Goal: Transaction & Acquisition: Download file/media

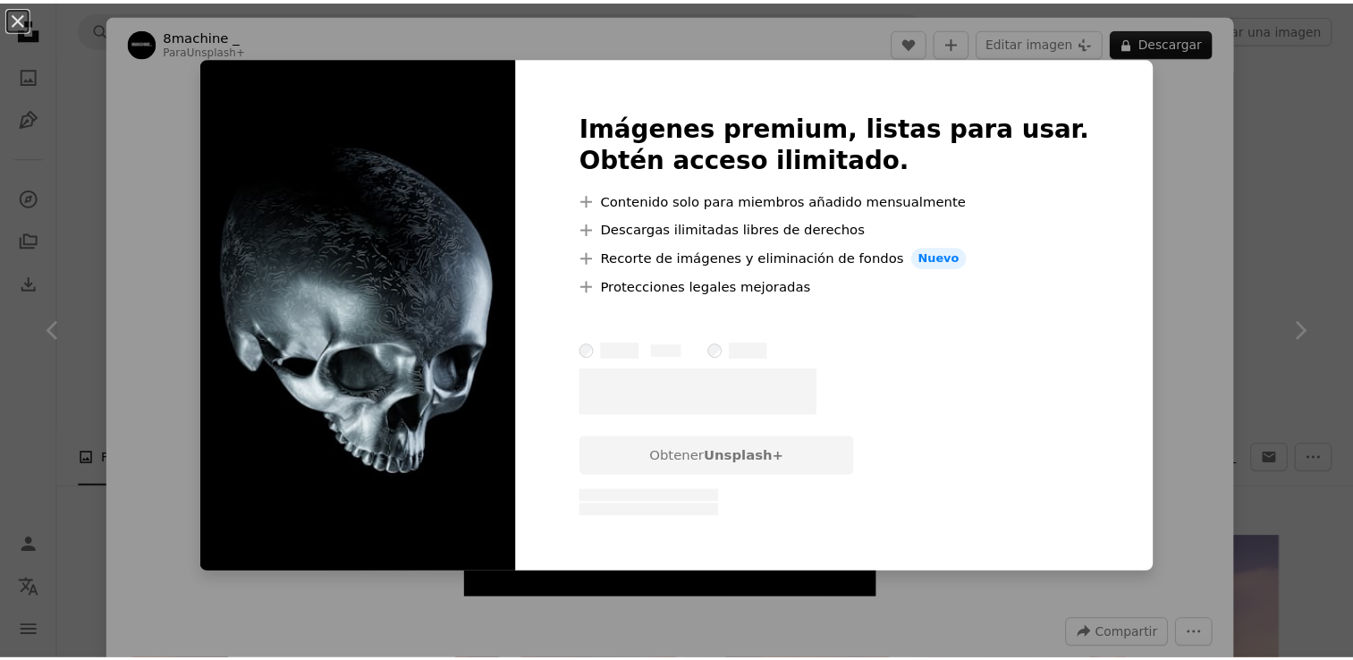
scroll to position [8229, 0]
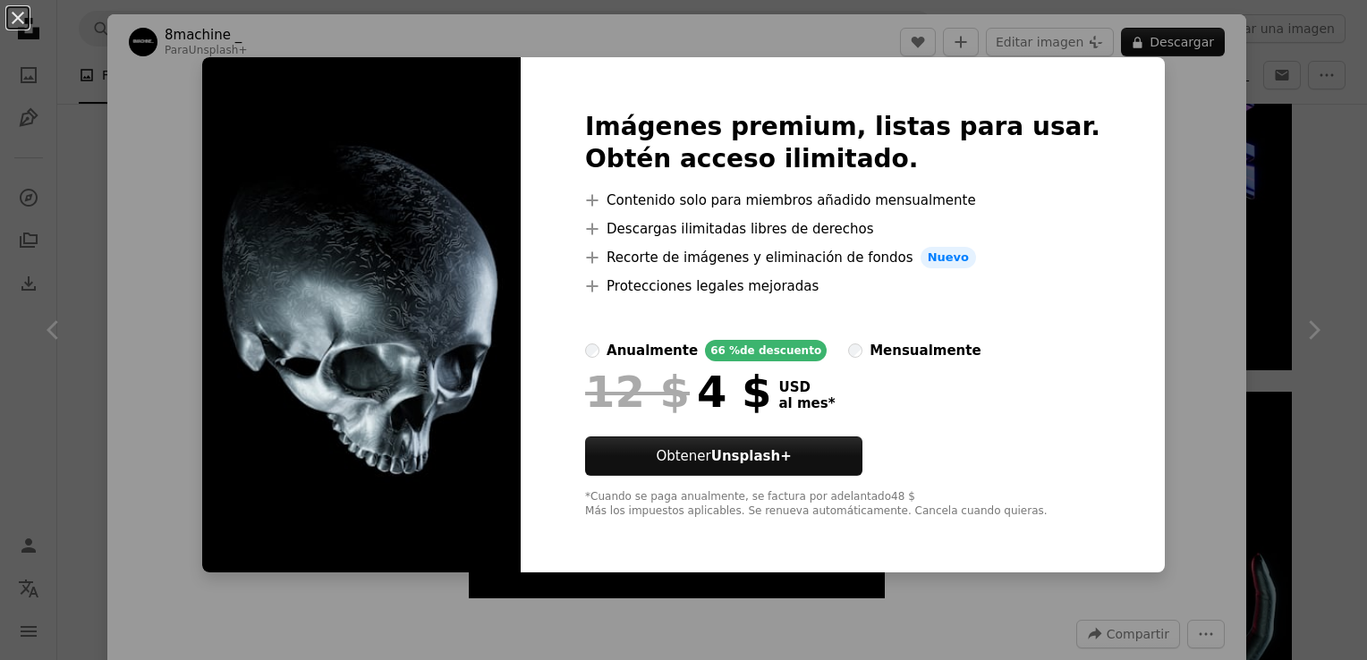
click at [1140, 122] on div "An X shape Imágenes premium, listas para usar. Obtén acceso ilimitado. A plus s…" at bounding box center [683, 330] width 1367 height 660
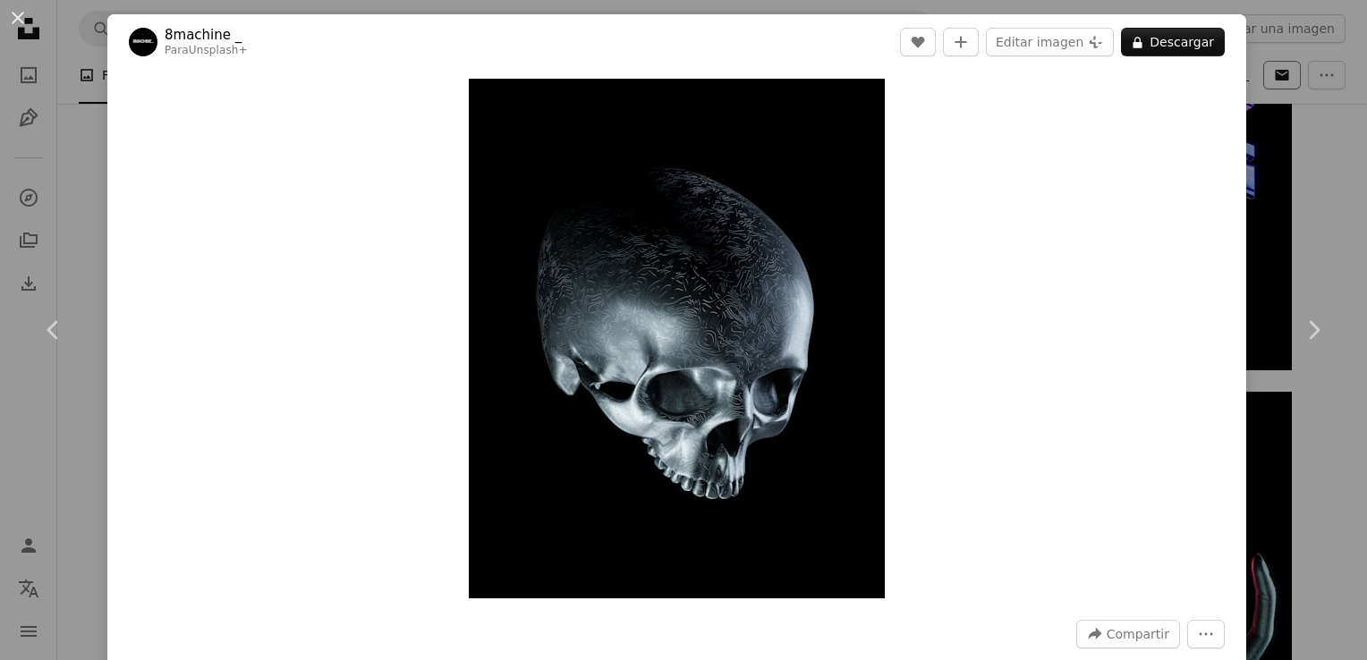
click at [1253, 75] on div "An X shape Chevron left Chevron right 8machine _ Para Unsplash+ A heart A plus …" at bounding box center [683, 330] width 1367 height 660
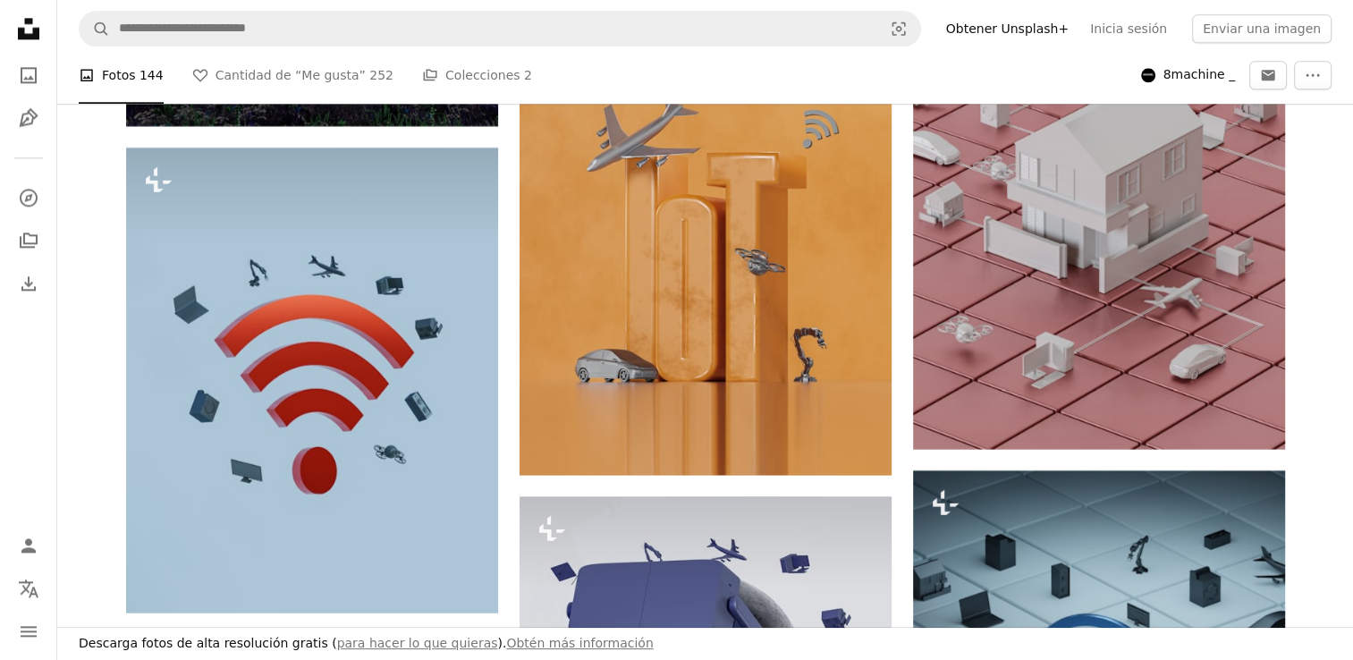
scroll to position [8587, 0]
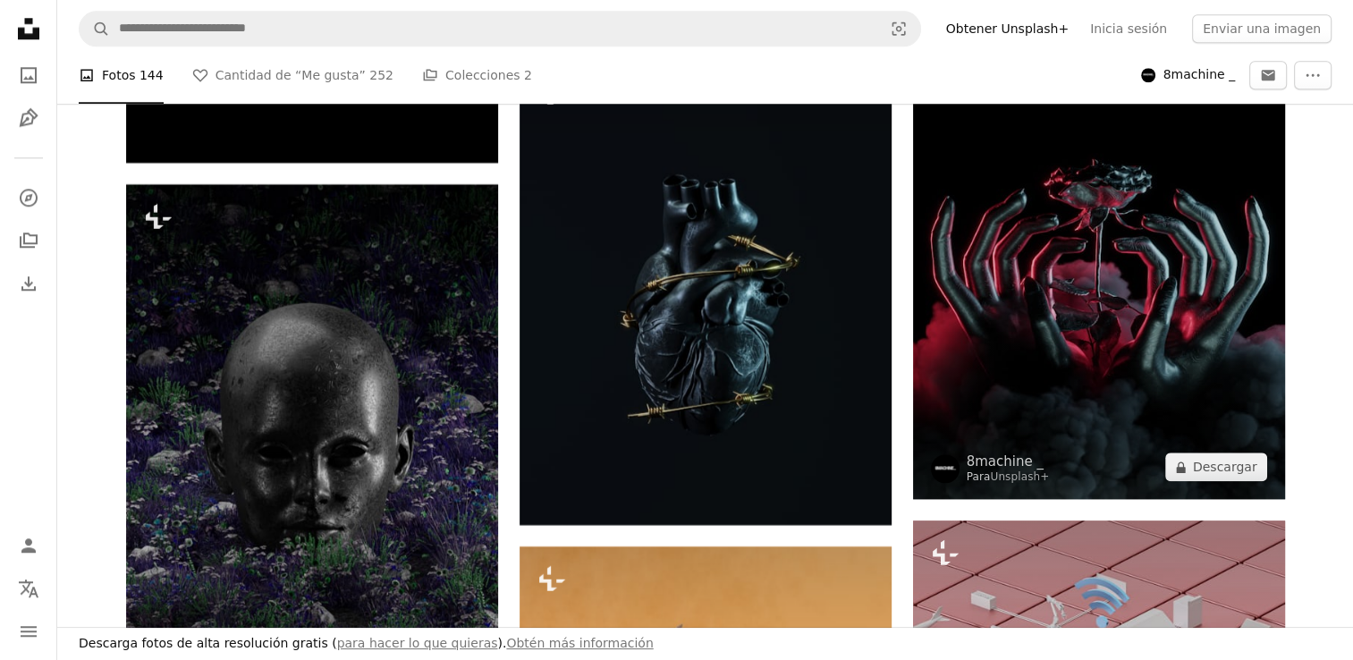
click at [1138, 225] on img at bounding box center [1099, 266] width 372 height 465
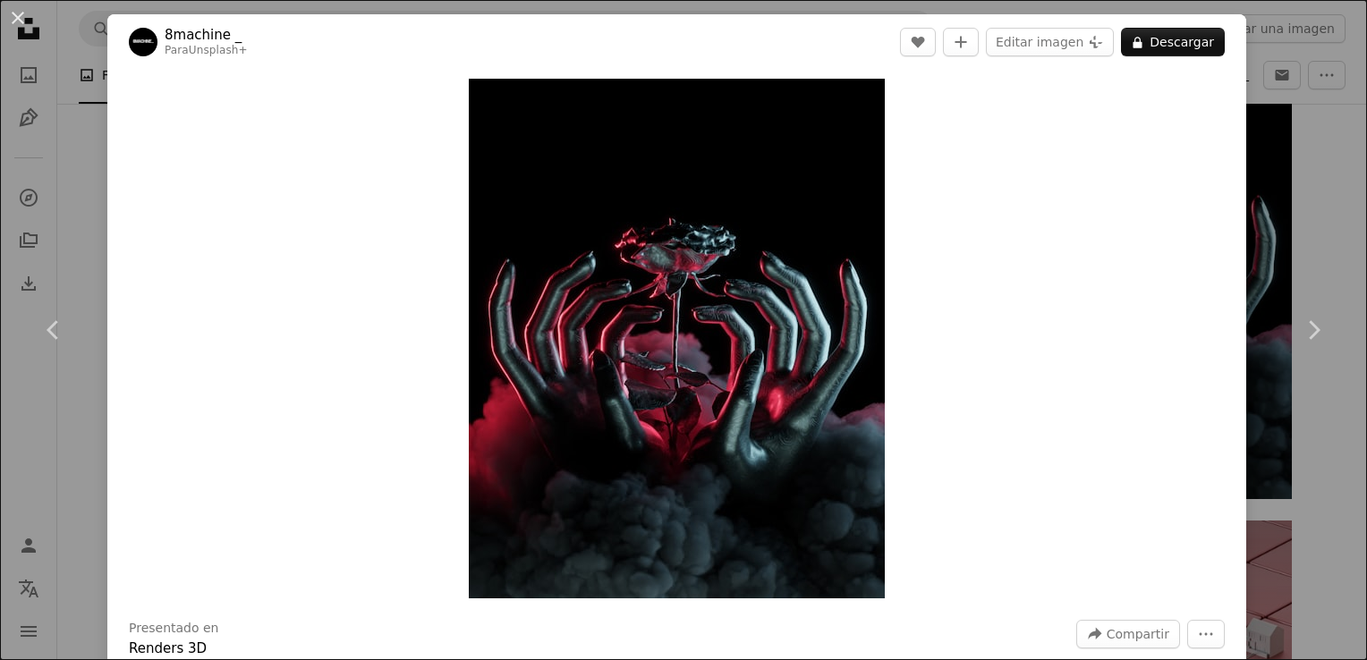
click at [1245, 160] on div "An X shape Chevron left Chevron right 8machine _ Para Unsplash+ A heart A plus …" at bounding box center [683, 330] width 1367 height 660
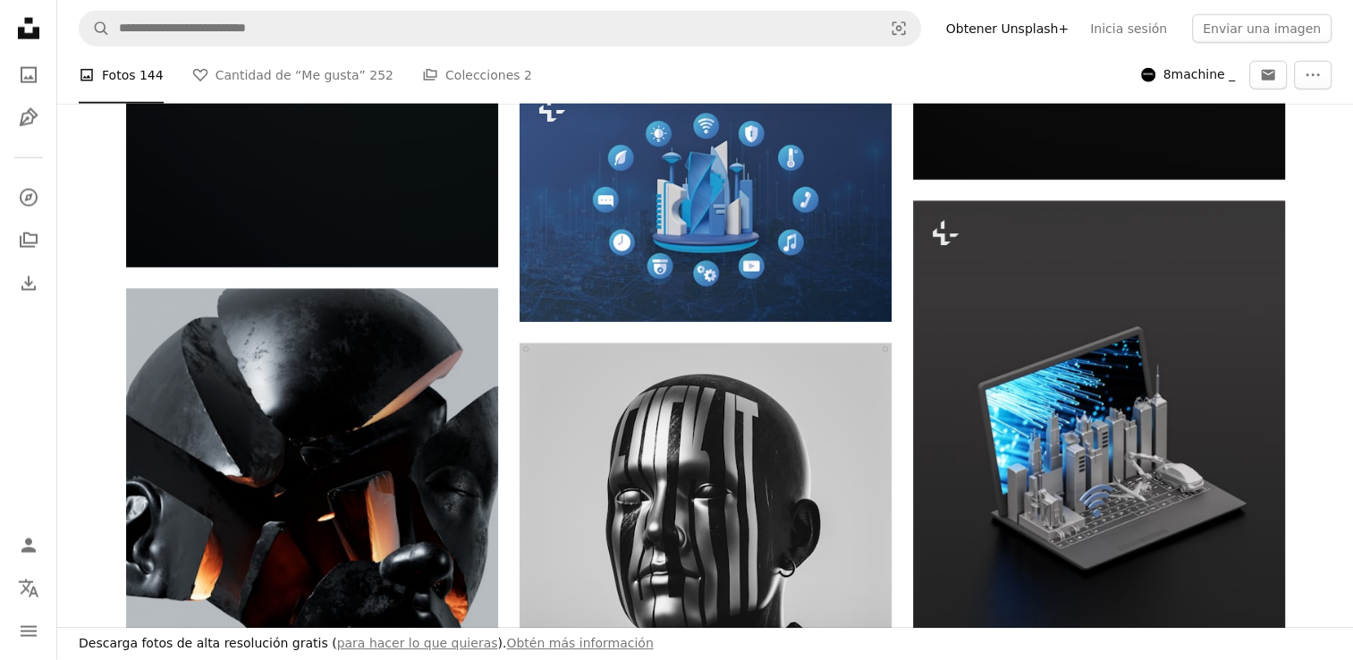
scroll to position [11270, 0]
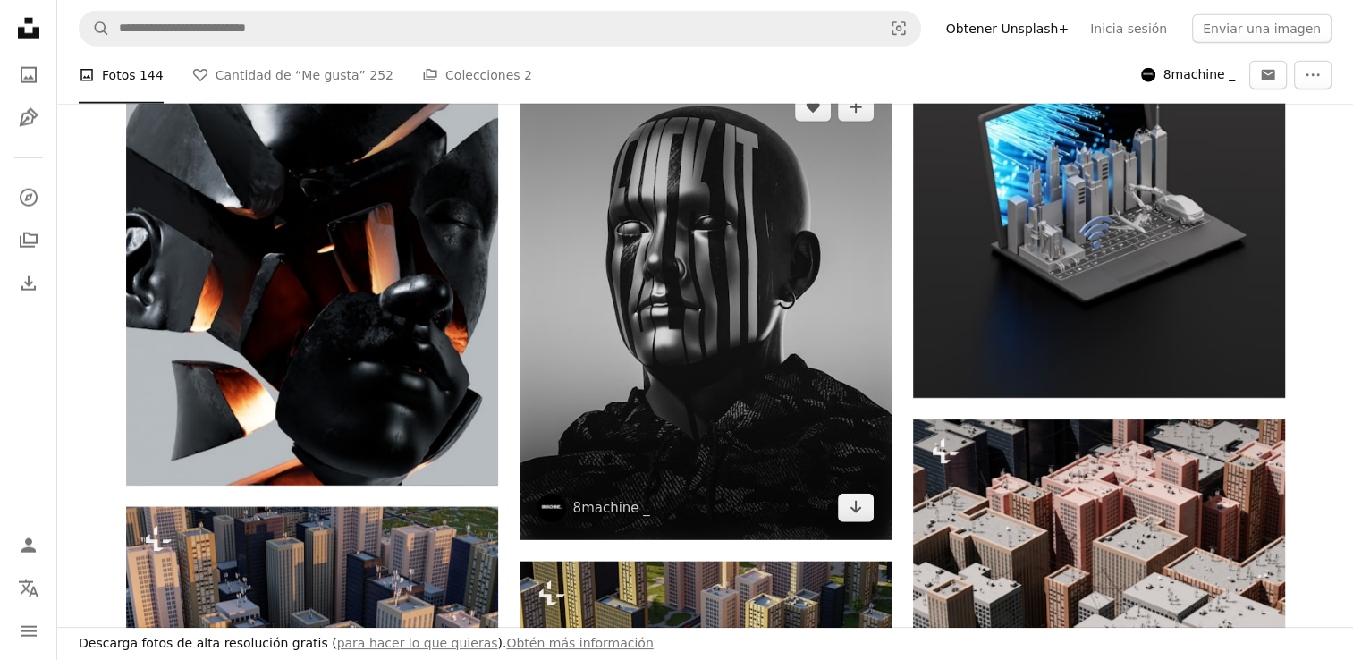
click at [692, 295] on img at bounding box center [706, 307] width 372 height 465
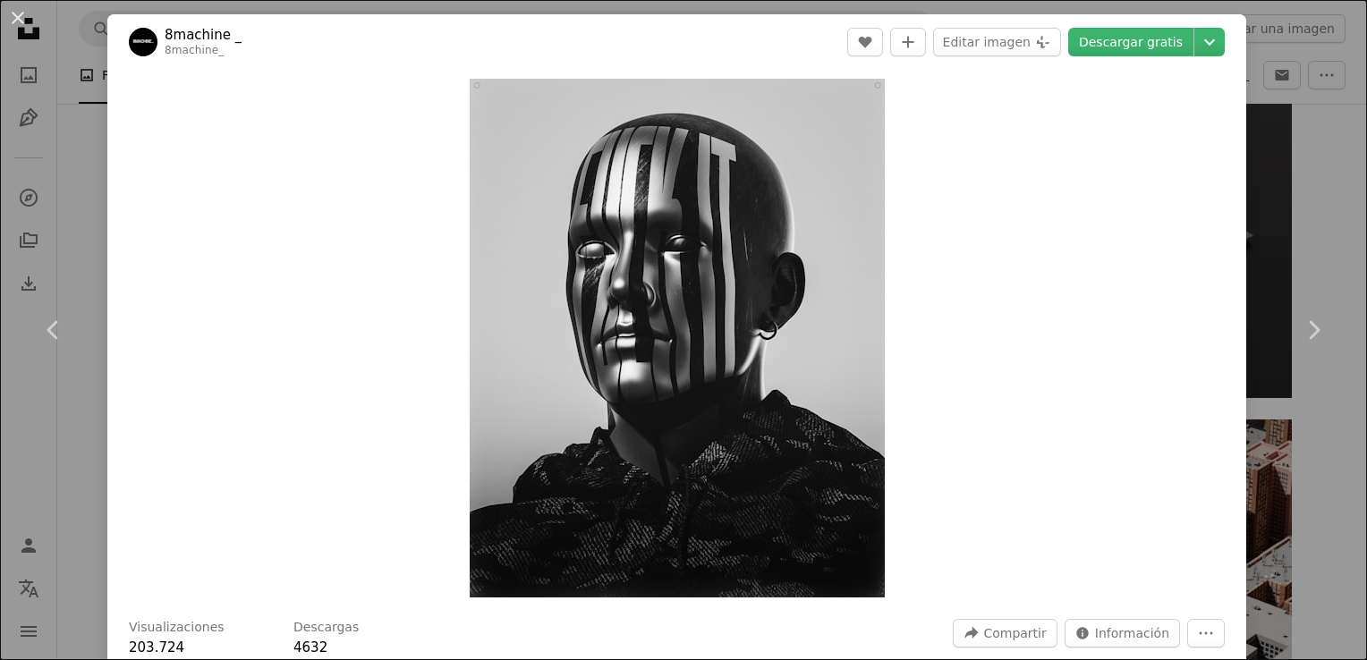
click at [1279, 110] on div "An X shape Chevron left Chevron right 8machine _ 8machine_ A heart A plus sign …" at bounding box center [683, 330] width 1367 height 660
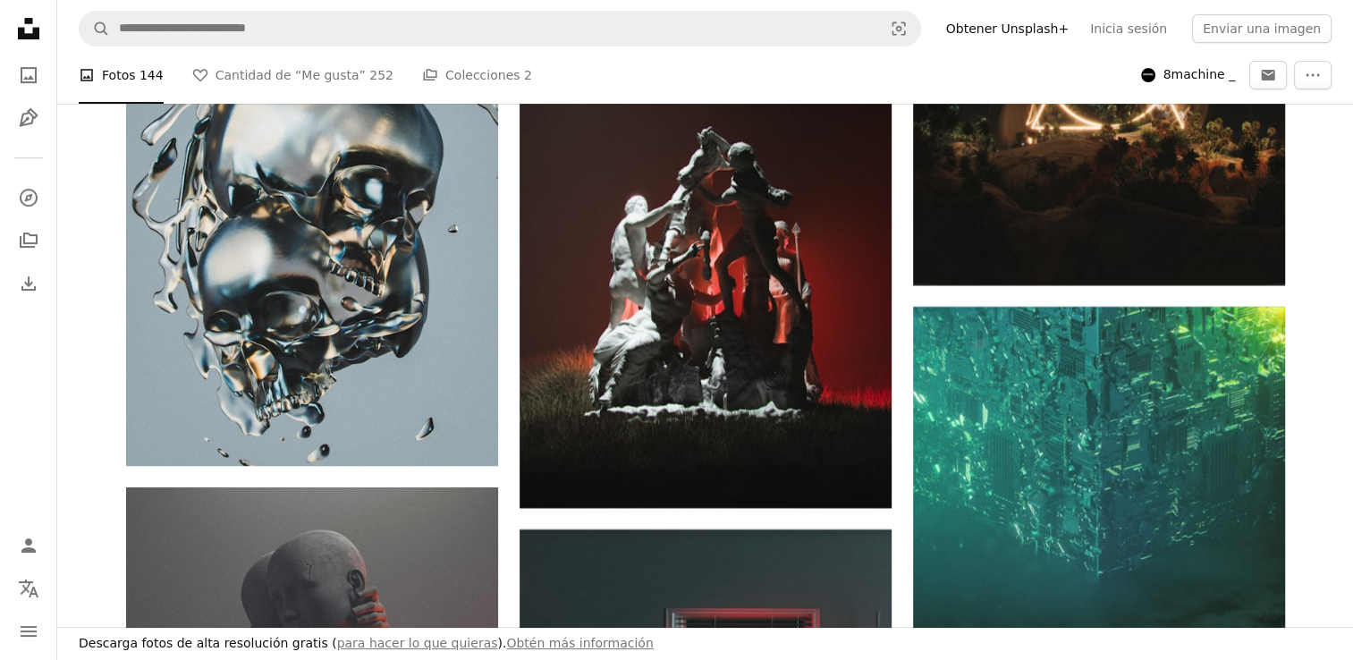
scroll to position [14133, 0]
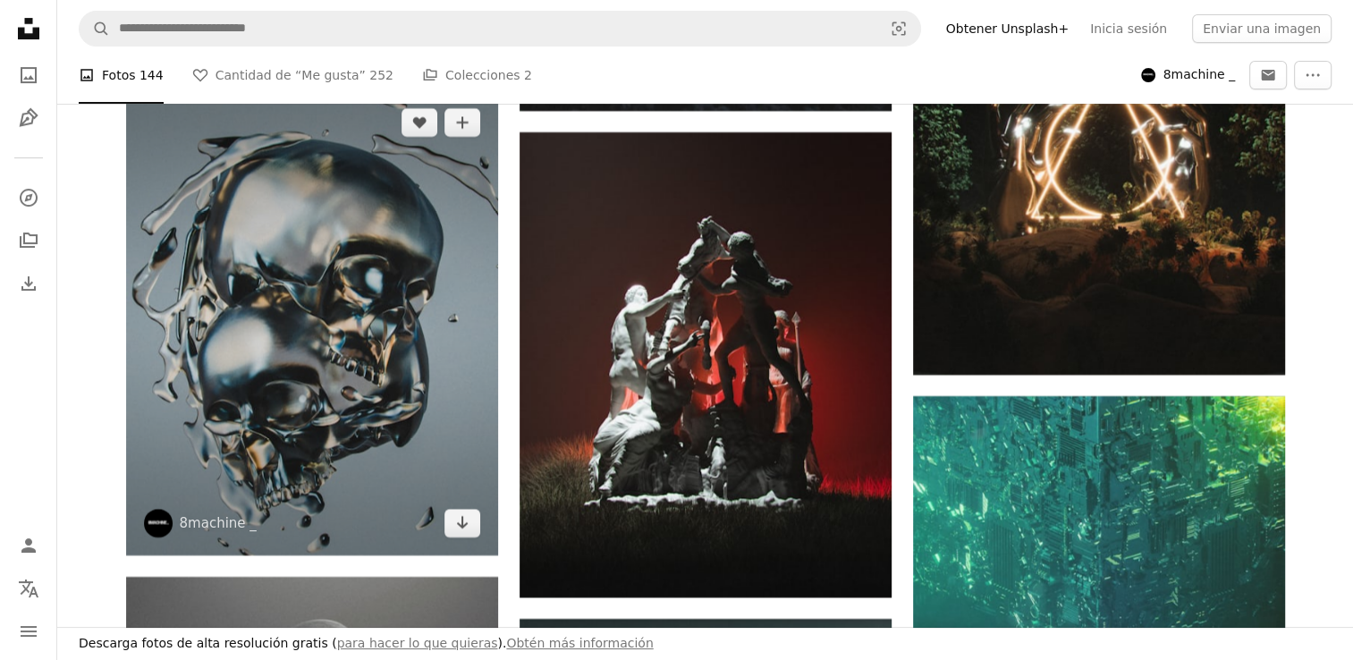
click at [351, 261] on img at bounding box center [312, 322] width 372 height 465
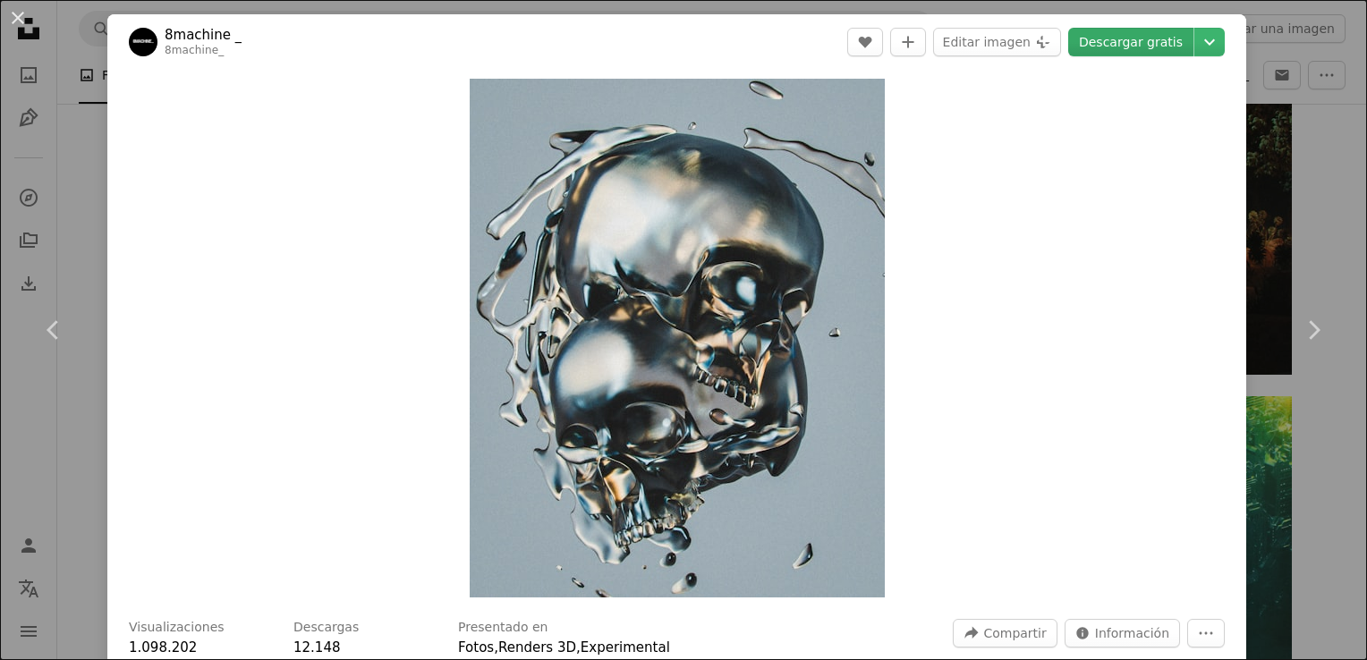
click at [1093, 45] on link "Descargar gratis" at bounding box center [1130, 42] width 125 height 29
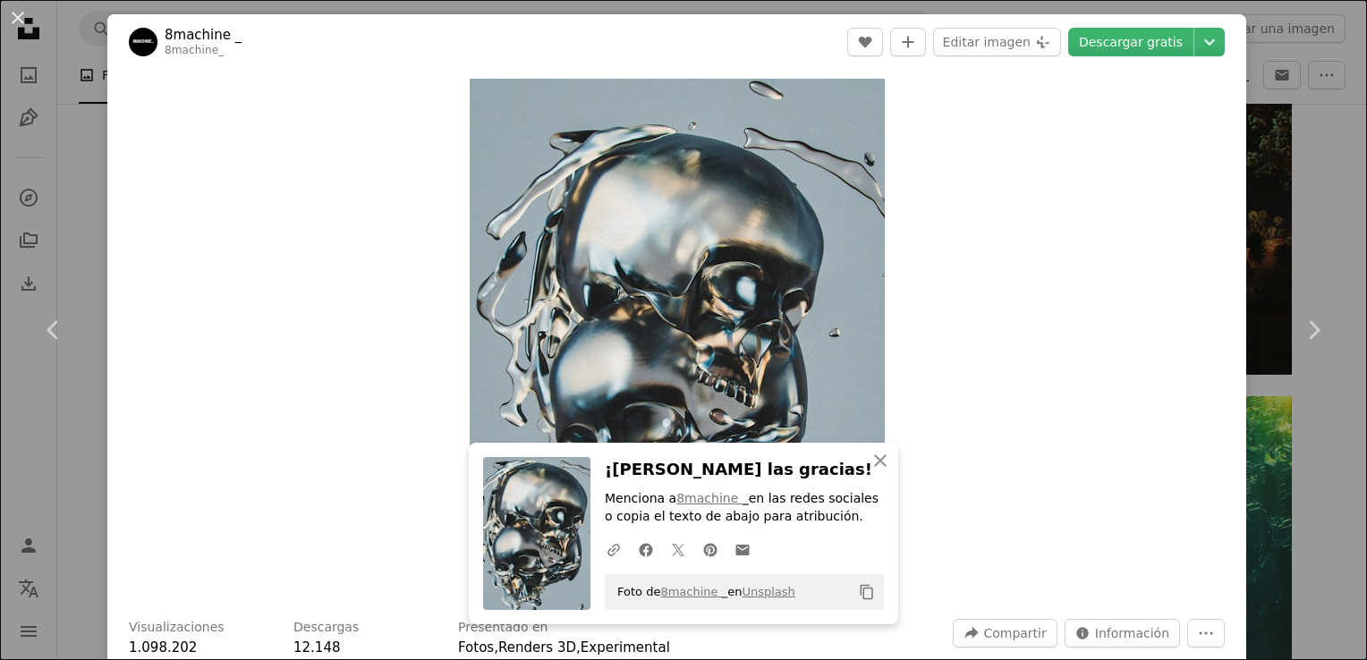
click at [1289, 73] on div "An X shape Chevron left Chevron right 8machine _ 8machine_ A heart A plus sign …" at bounding box center [683, 330] width 1367 height 660
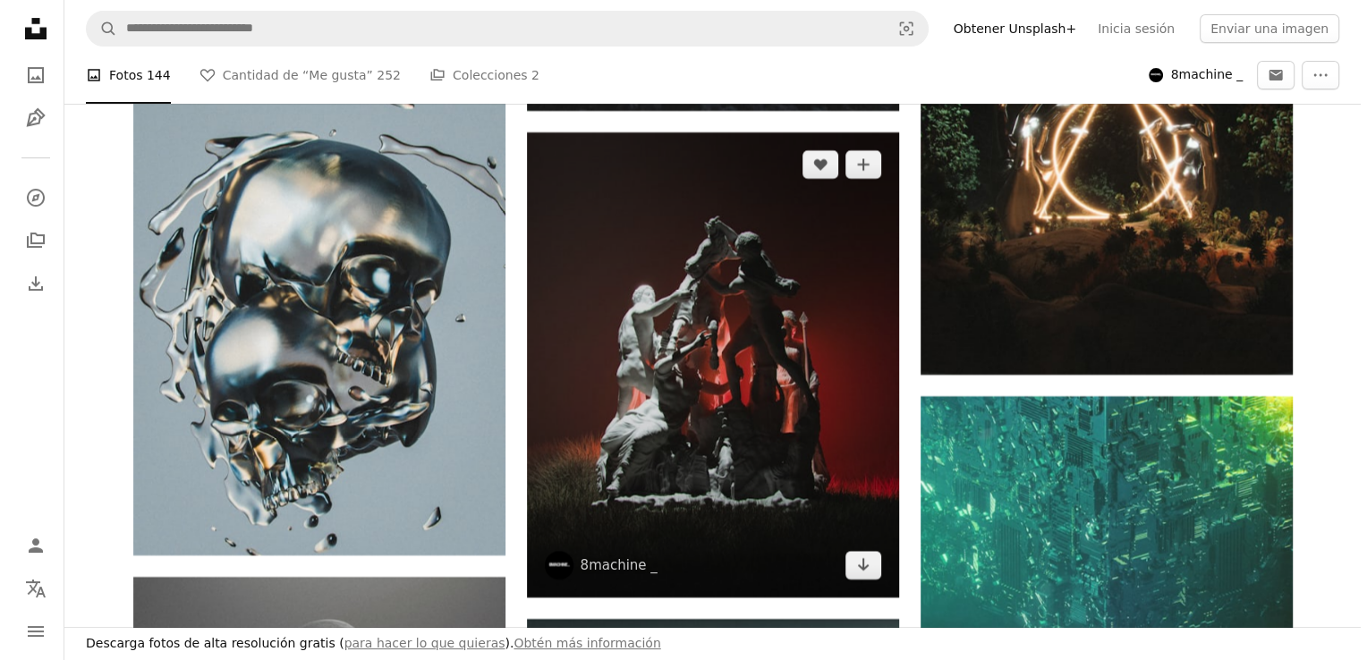
scroll to position [14043, 0]
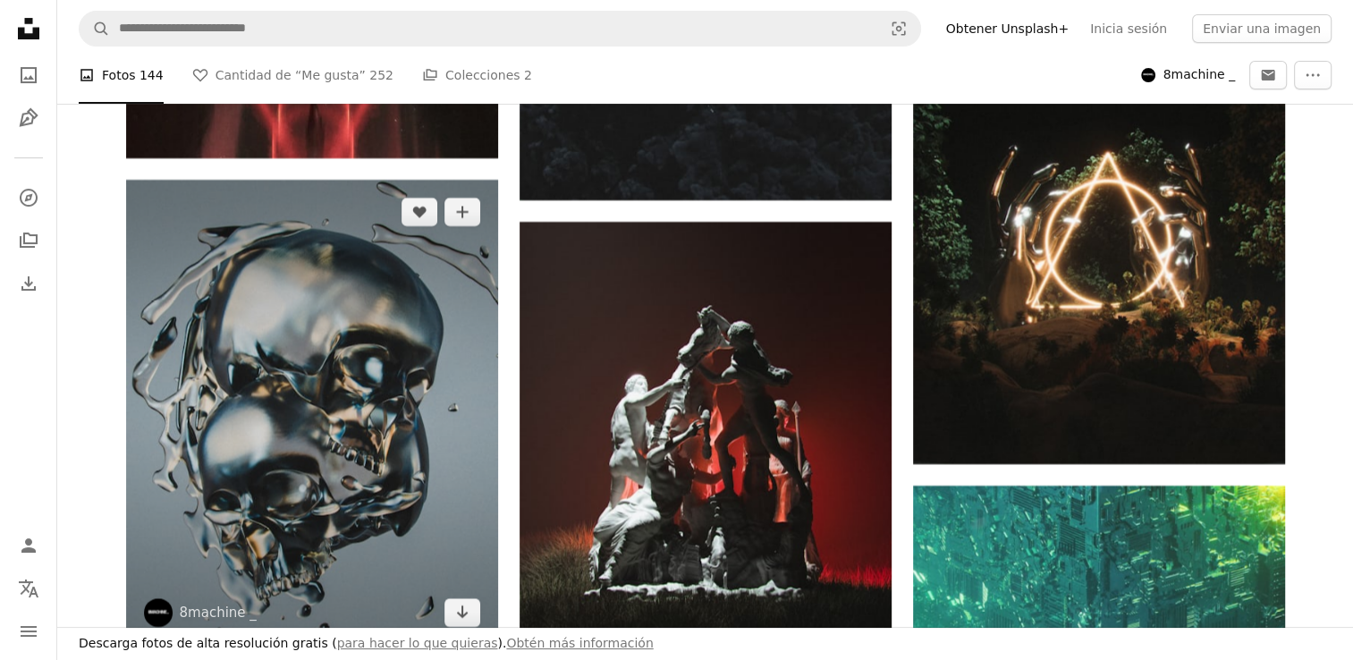
click at [373, 411] on img at bounding box center [312, 412] width 372 height 465
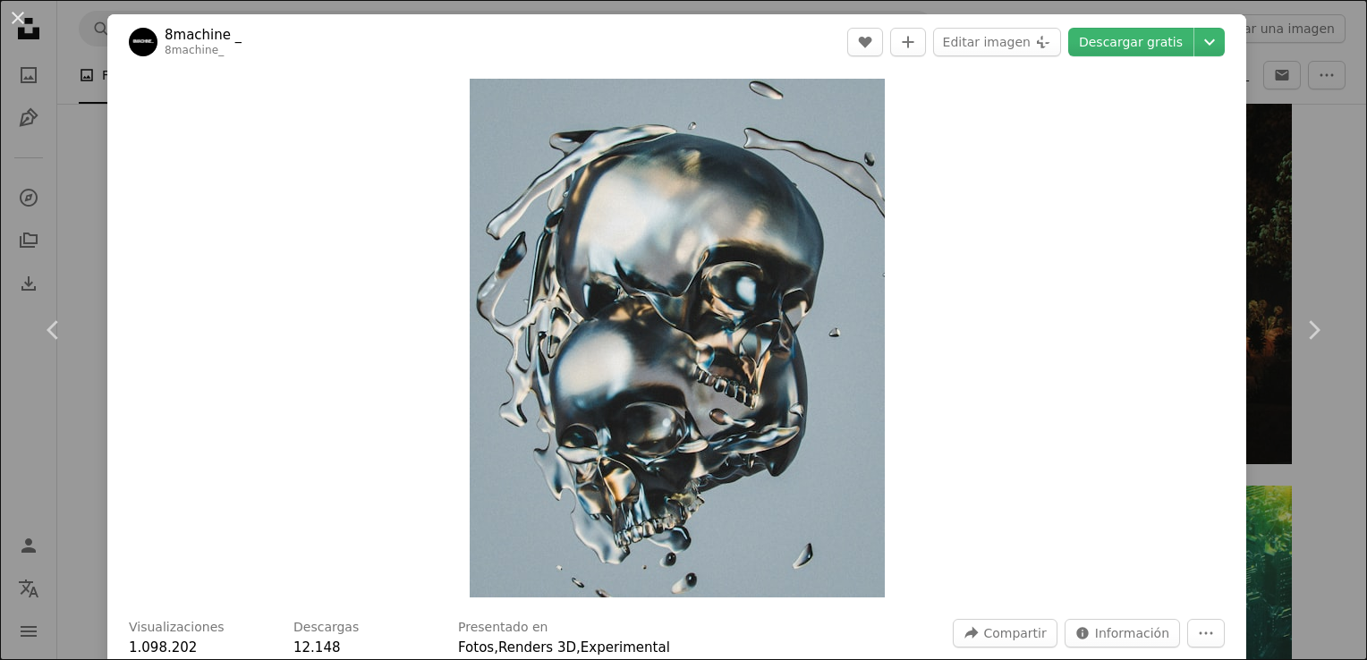
drag, startPoint x: 738, startPoint y: 181, endPoint x: 920, endPoint y: 132, distance: 187.9
click at [920, 132] on div "Zoom in" at bounding box center [676, 338] width 1139 height 537
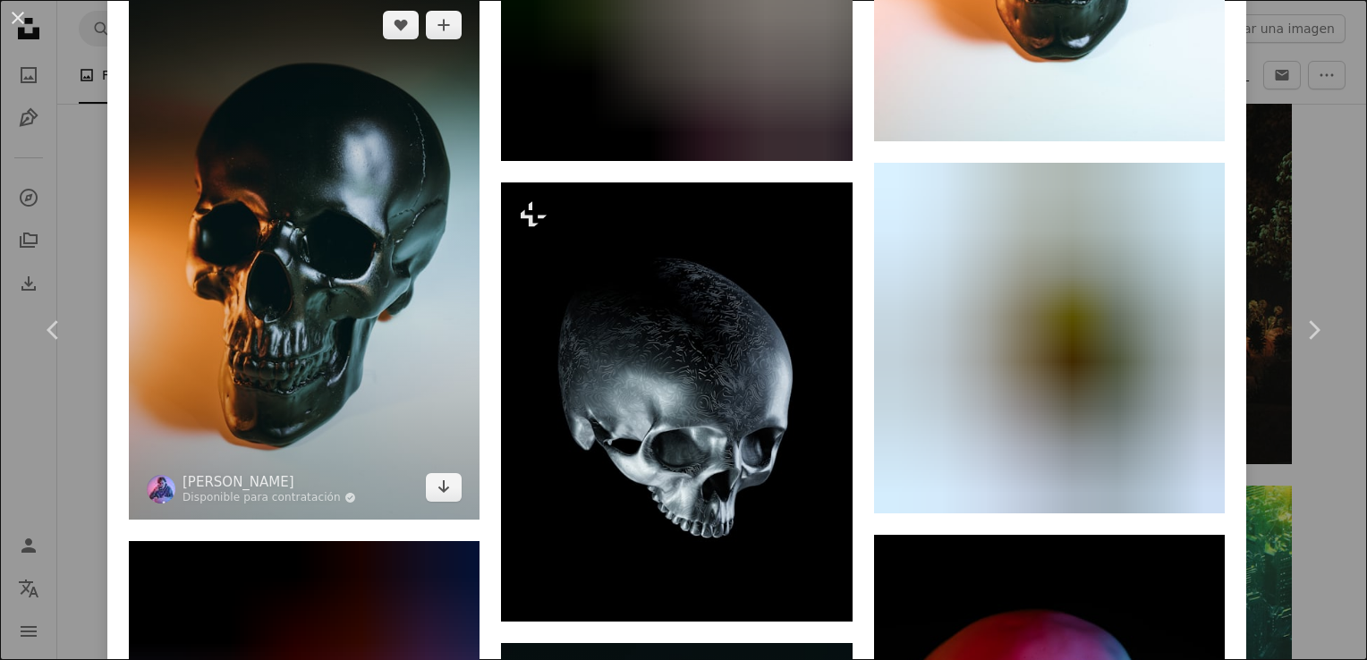
scroll to position [2814, 0]
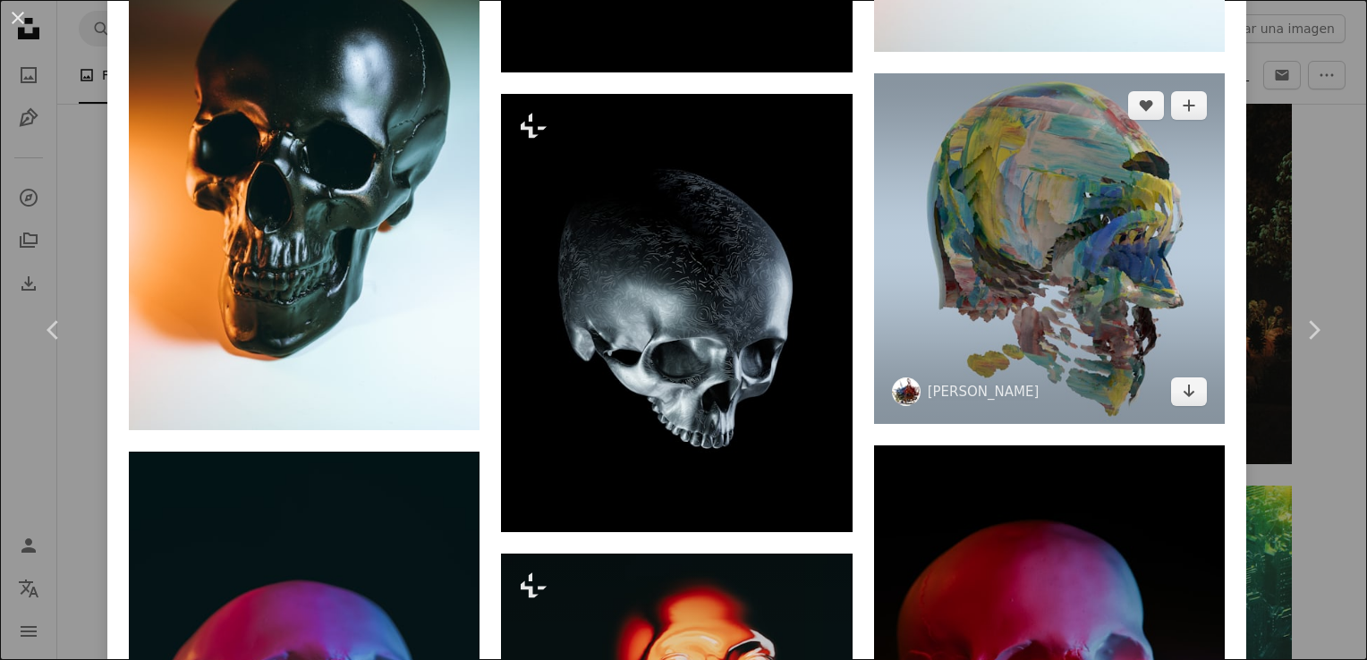
click at [984, 177] on img at bounding box center [1049, 248] width 351 height 351
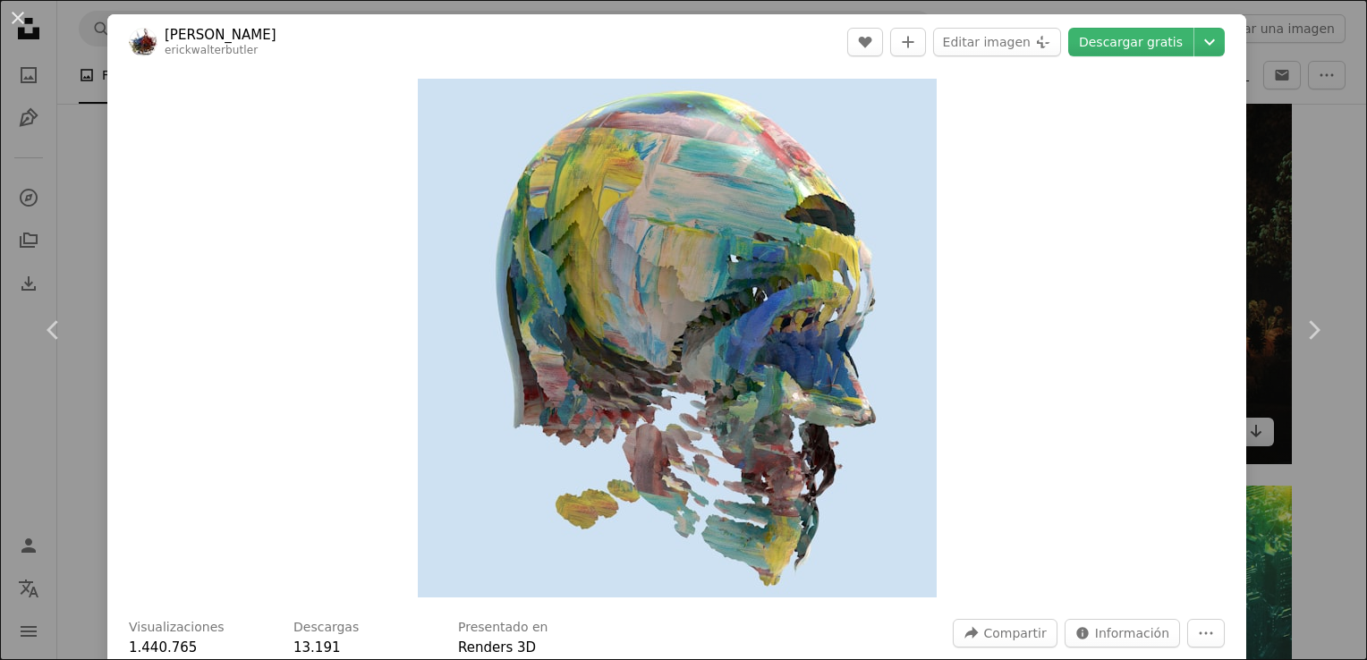
click at [1265, 107] on div "An X shape Chevron left Chevron right [PERSON_NAME] erickwalterbutler A heart A…" at bounding box center [683, 330] width 1367 height 660
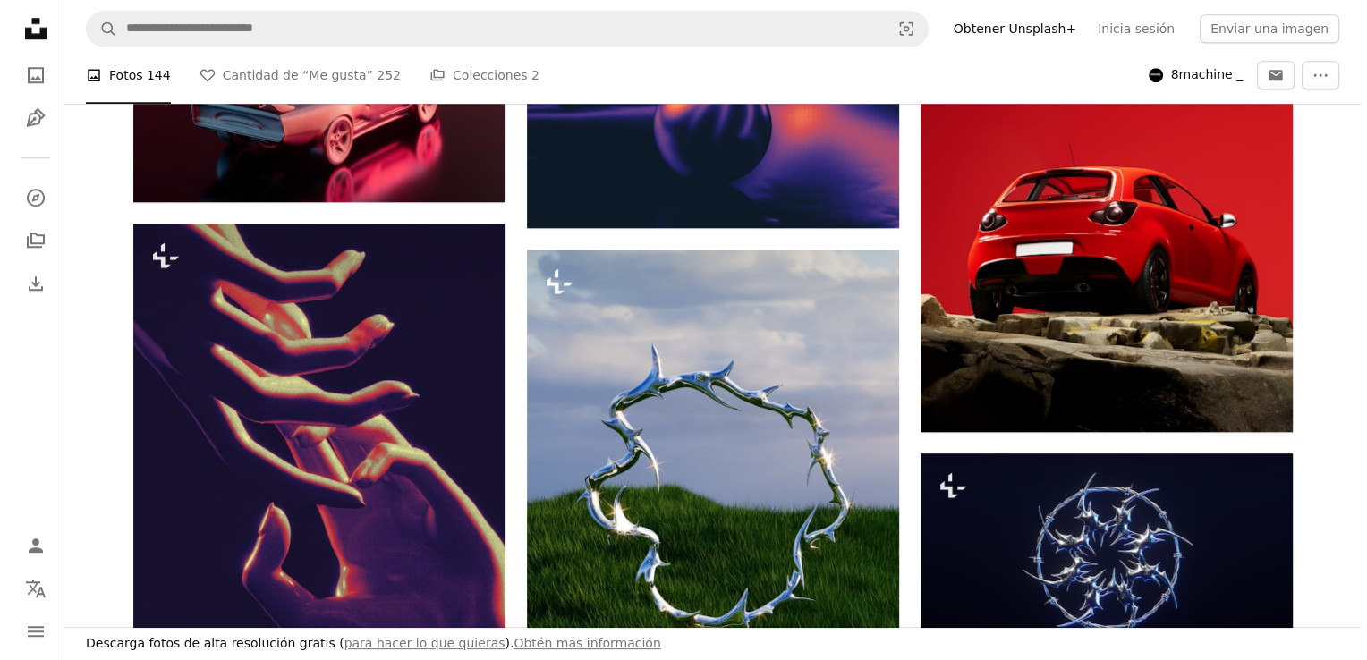
scroll to position [1651, 0]
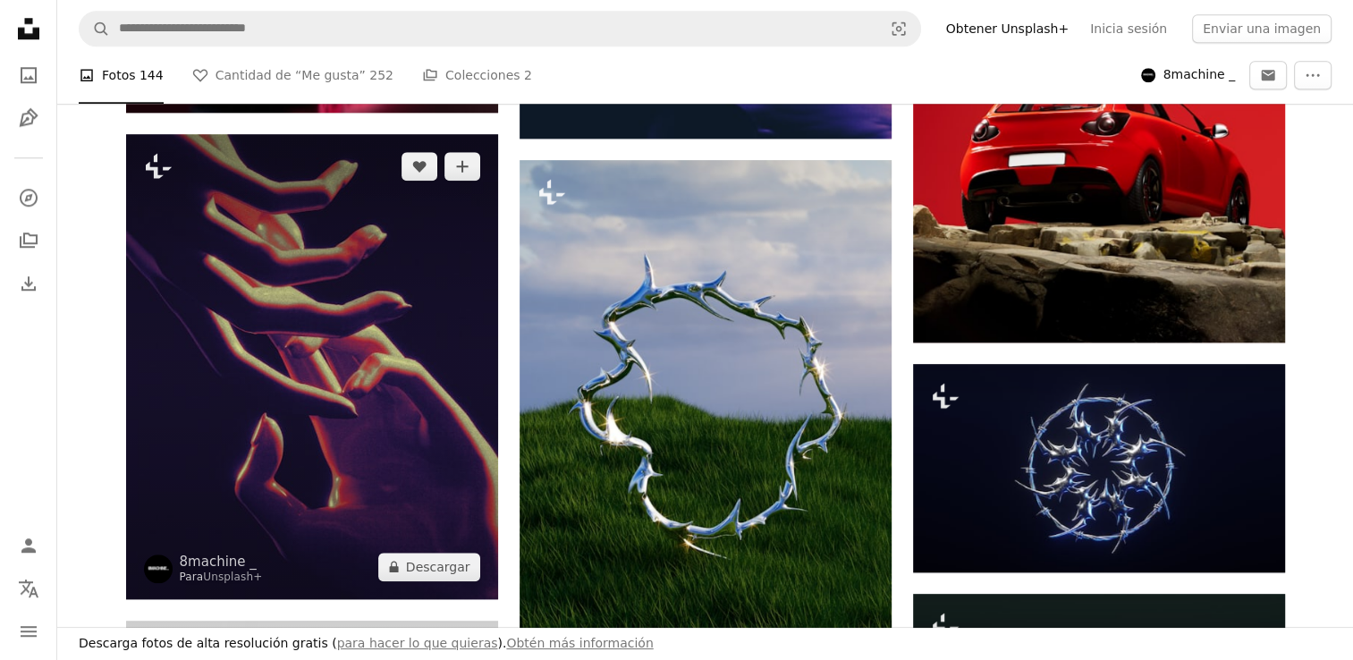
click at [352, 313] on img at bounding box center [312, 366] width 372 height 465
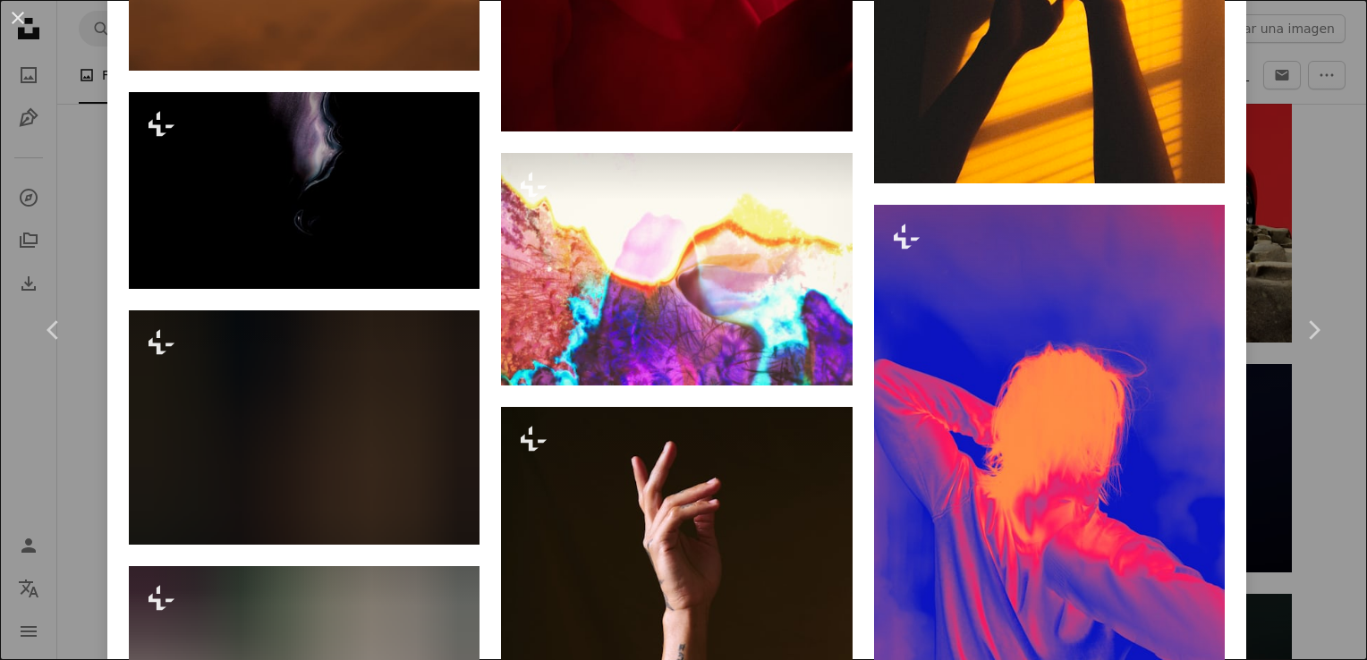
scroll to position [4651, 0]
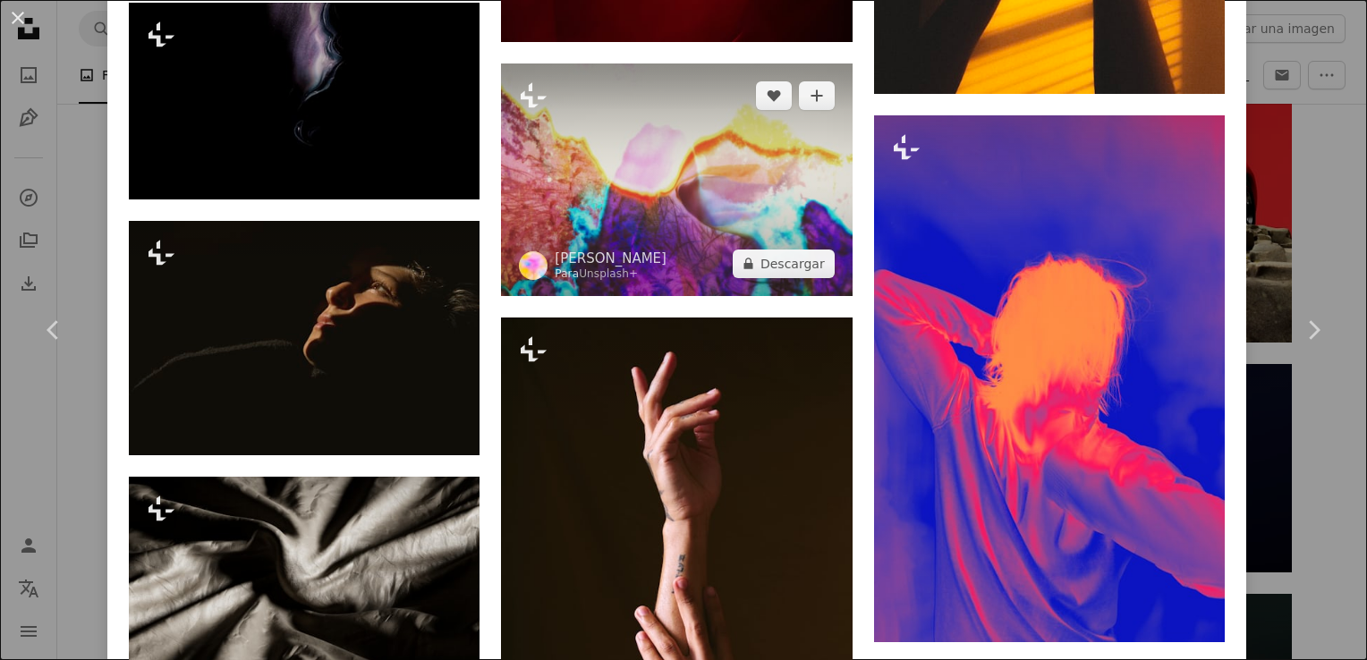
click at [662, 159] on img at bounding box center [676, 180] width 351 height 233
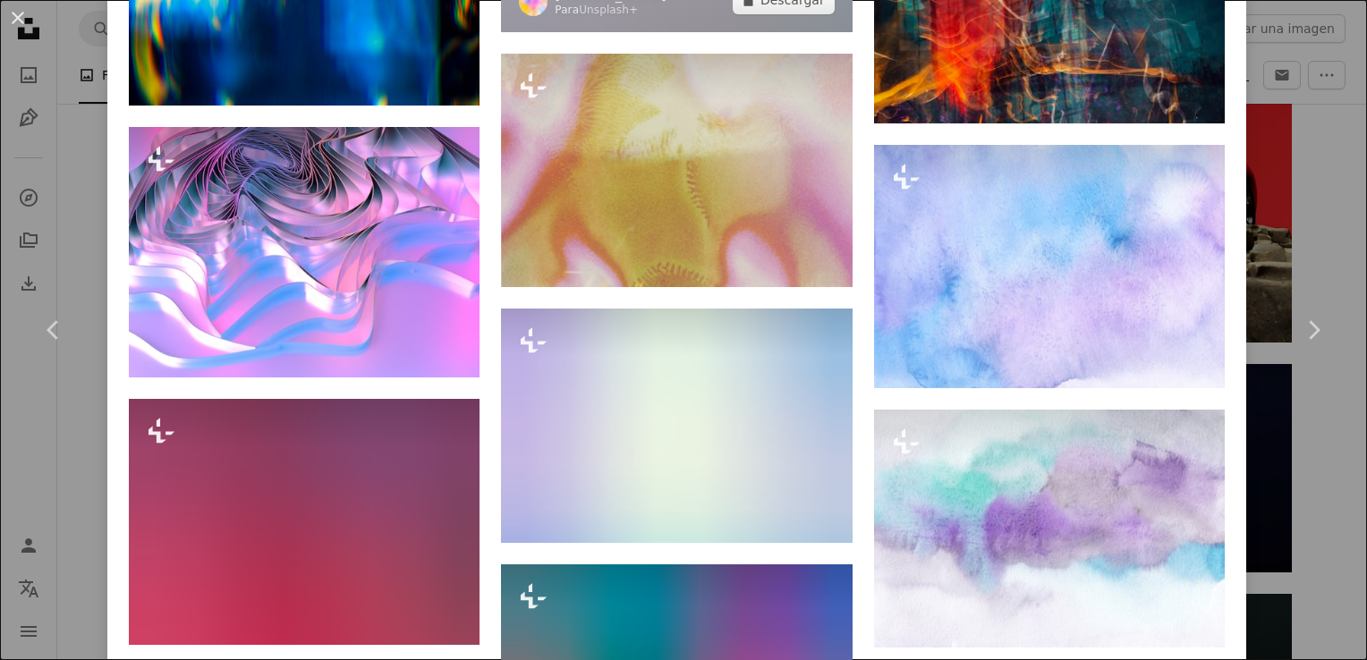
scroll to position [10959, 0]
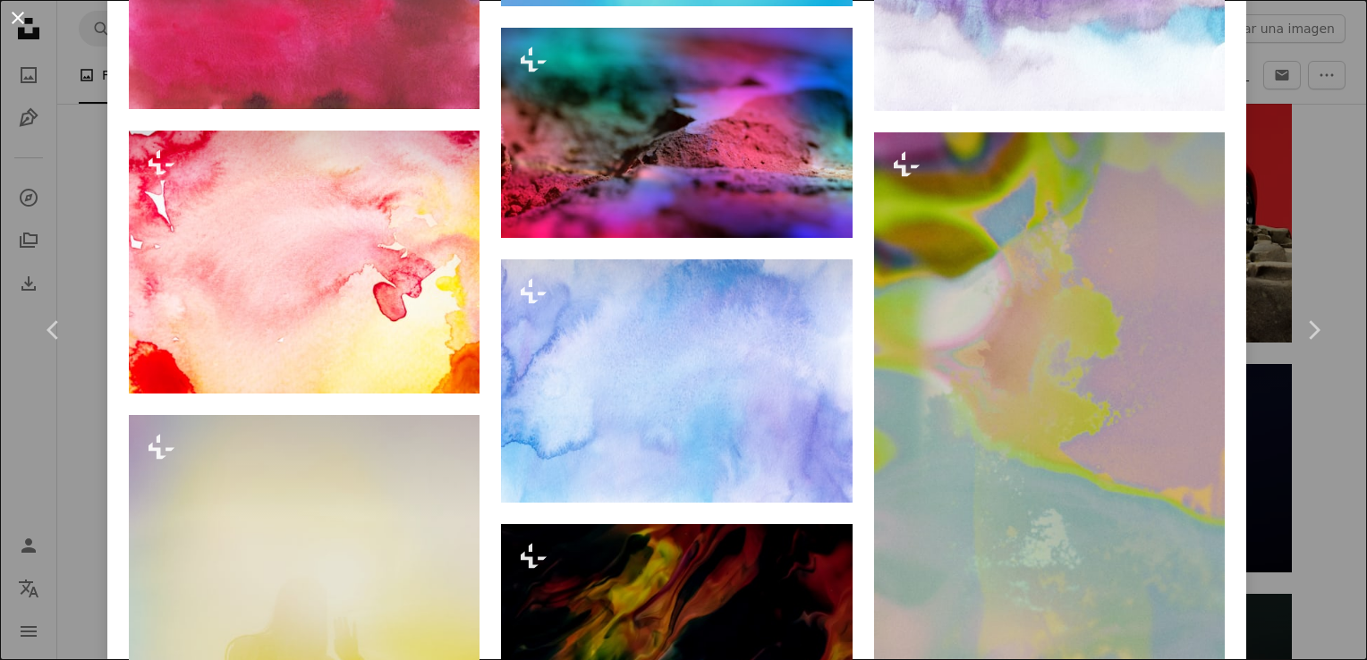
click at [18, 16] on button "An X shape" at bounding box center [17, 17] width 21 height 21
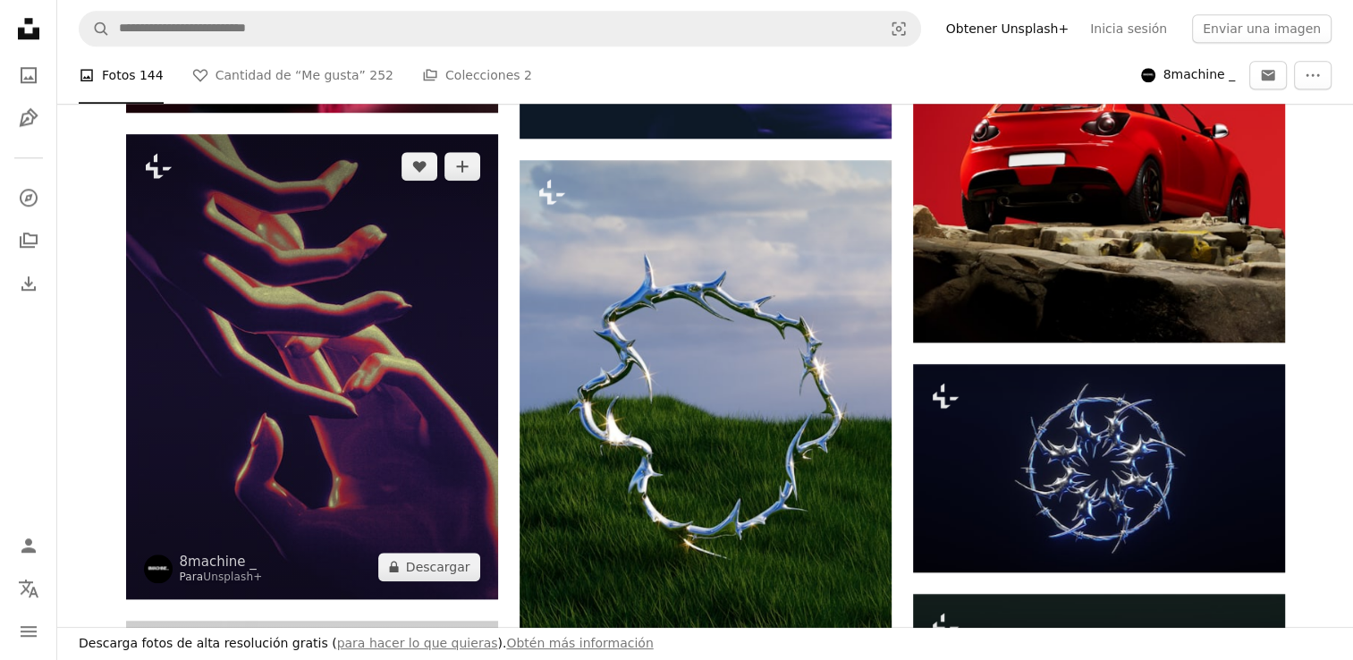
click at [347, 341] on img at bounding box center [312, 366] width 372 height 465
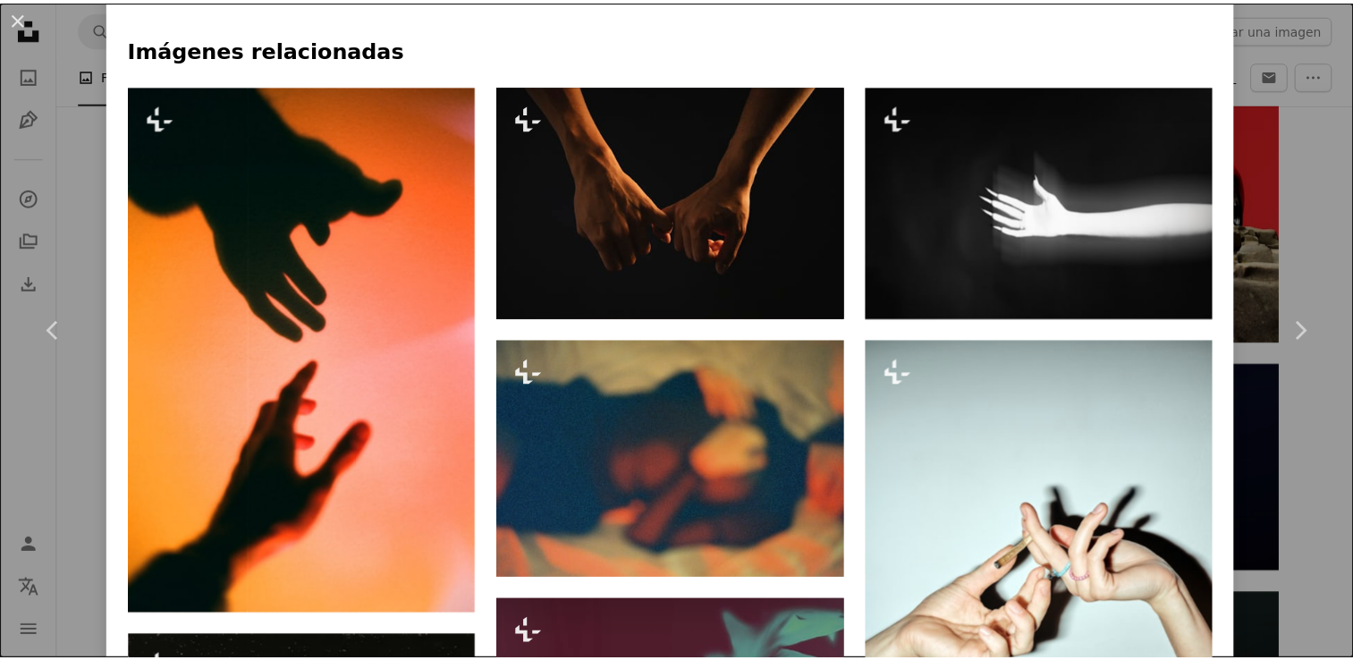
scroll to position [1789, 0]
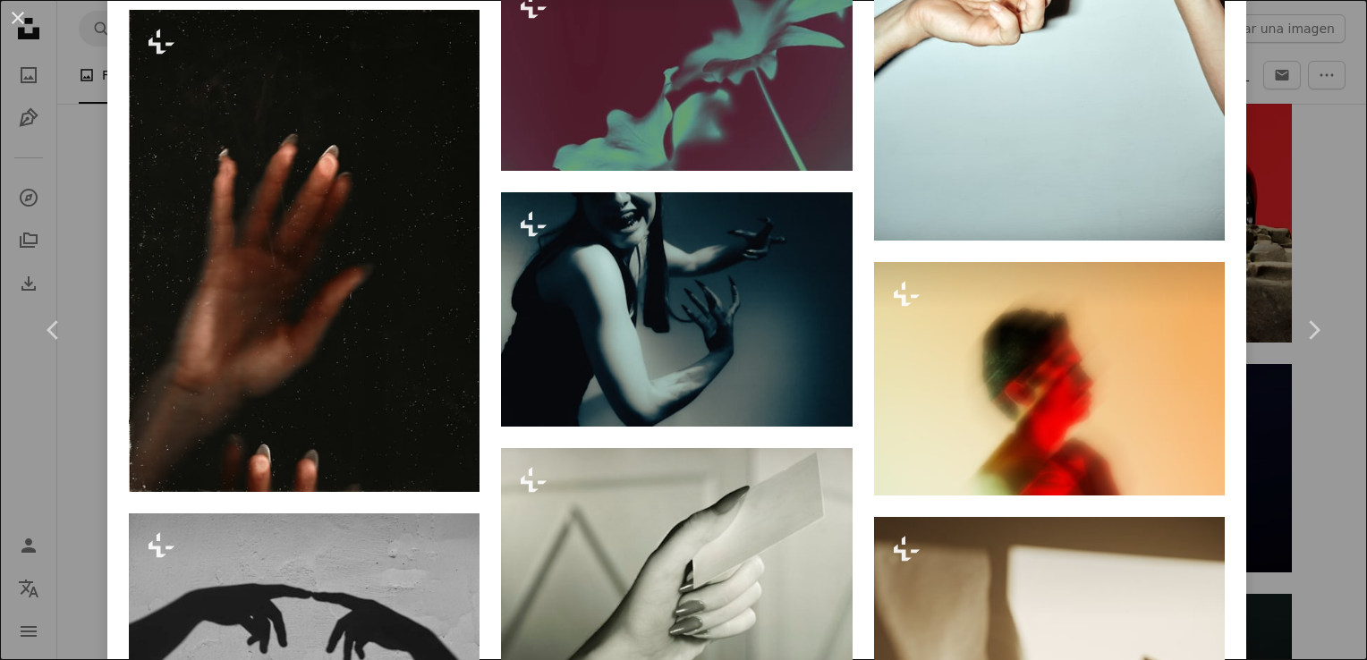
drag, startPoint x: 586, startPoint y: 360, endPoint x: 19, endPoint y: 13, distance: 664.9
click at [19, 13] on button "An X shape" at bounding box center [17, 17] width 21 height 21
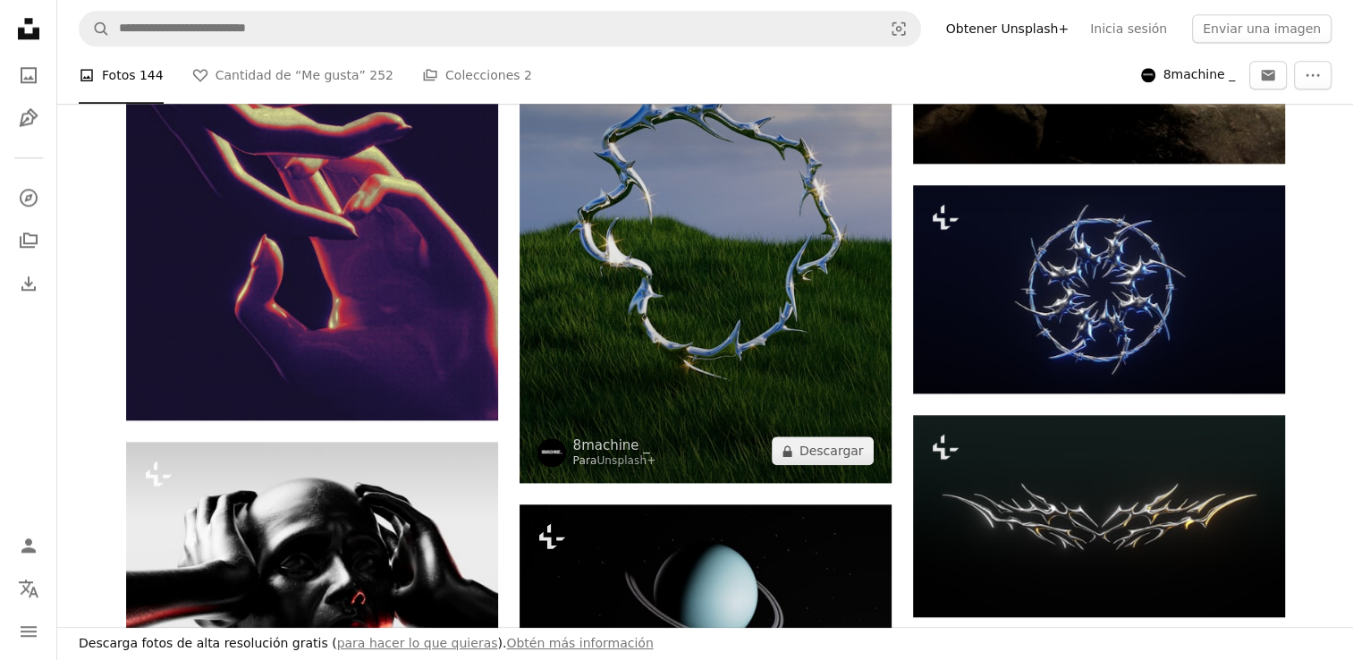
scroll to position [1920, 0]
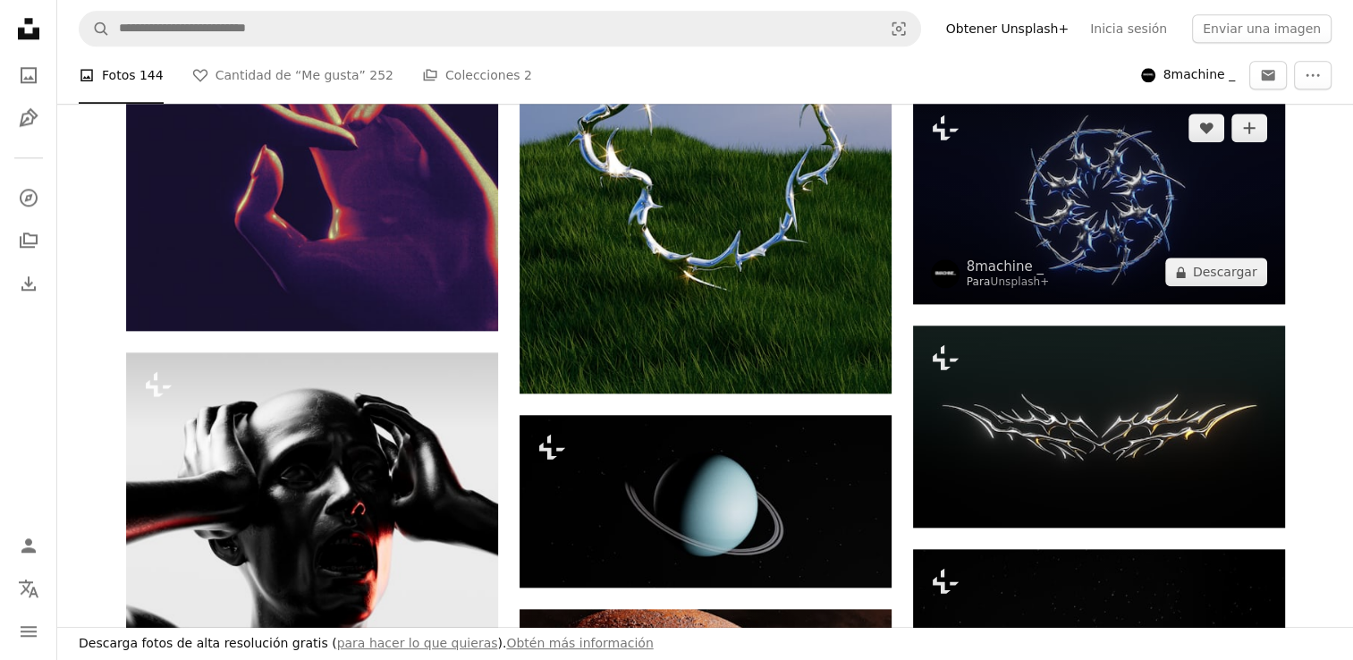
click at [1072, 184] on img at bounding box center [1099, 200] width 372 height 209
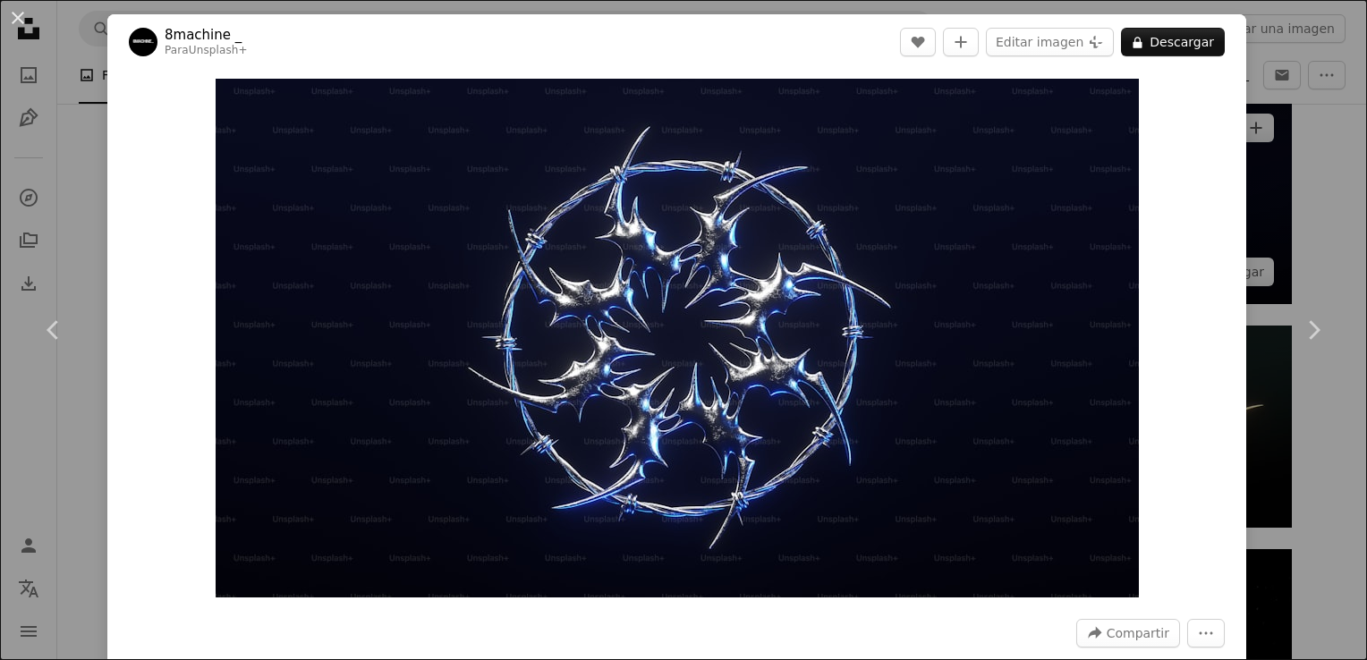
click at [1233, 131] on div "An X shape Chevron left Chevron right 8machine _ Para Unsplash+ A heart A plus …" at bounding box center [683, 330] width 1367 height 660
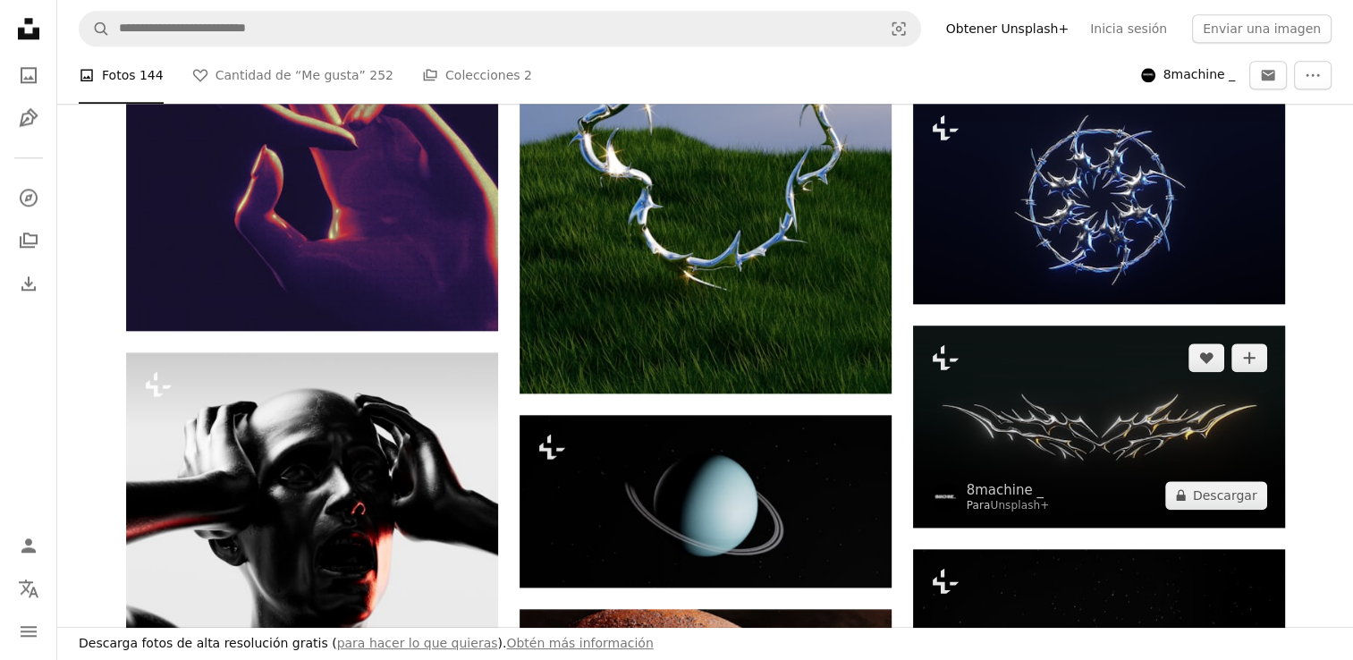
click at [1126, 374] on img at bounding box center [1099, 426] width 372 height 201
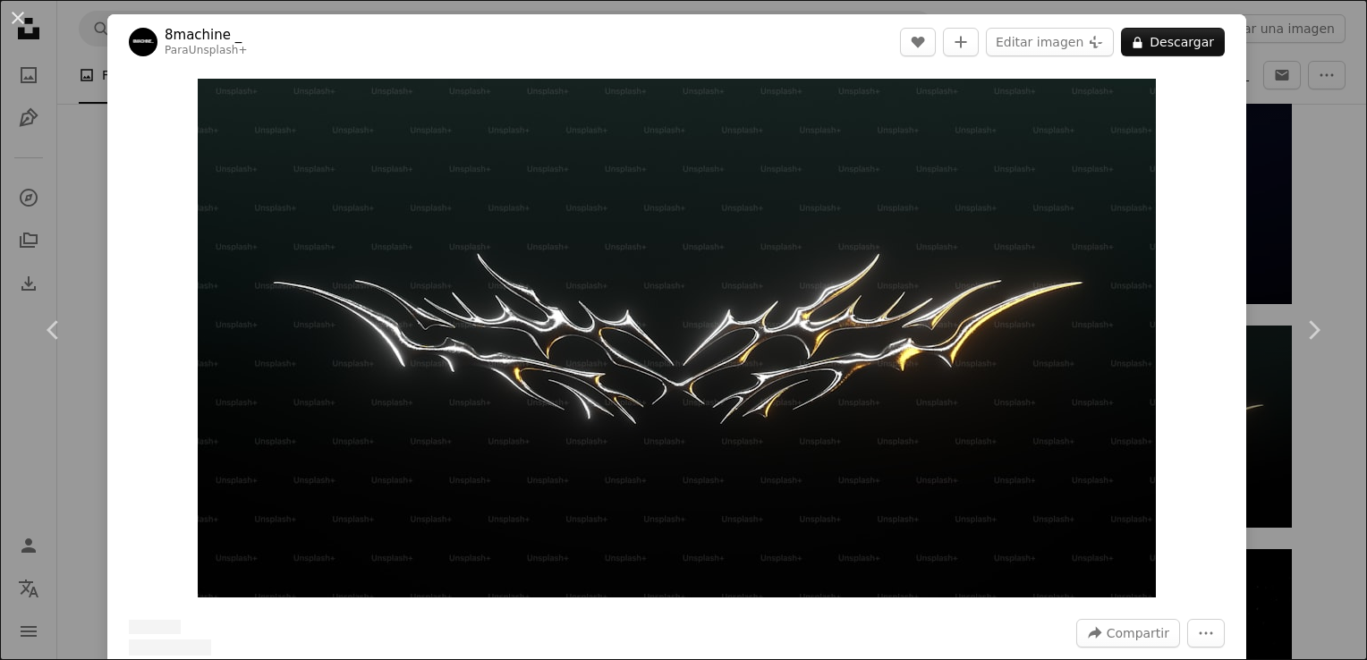
click at [1280, 228] on div "An X shape Chevron left Chevron right 8machine _ Para Unsplash+ A heart A plus …" at bounding box center [683, 330] width 1367 height 660
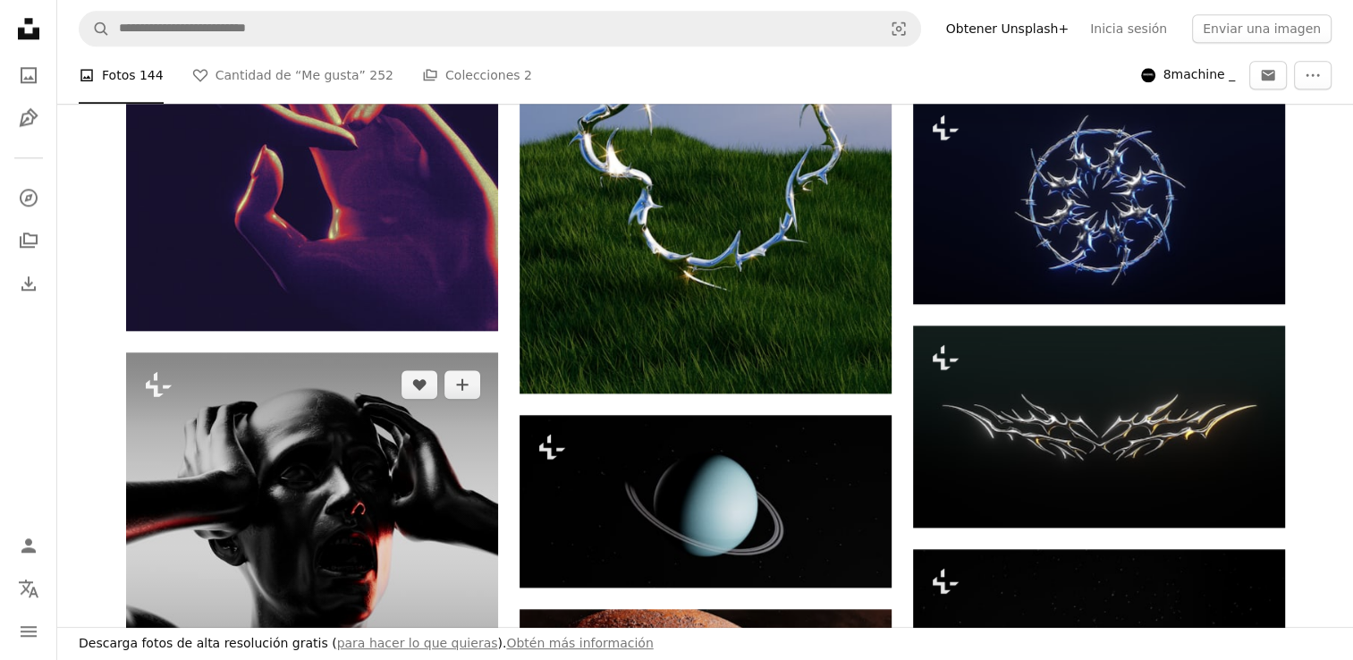
click at [350, 442] on img at bounding box center [312, 538] width 372 height 372
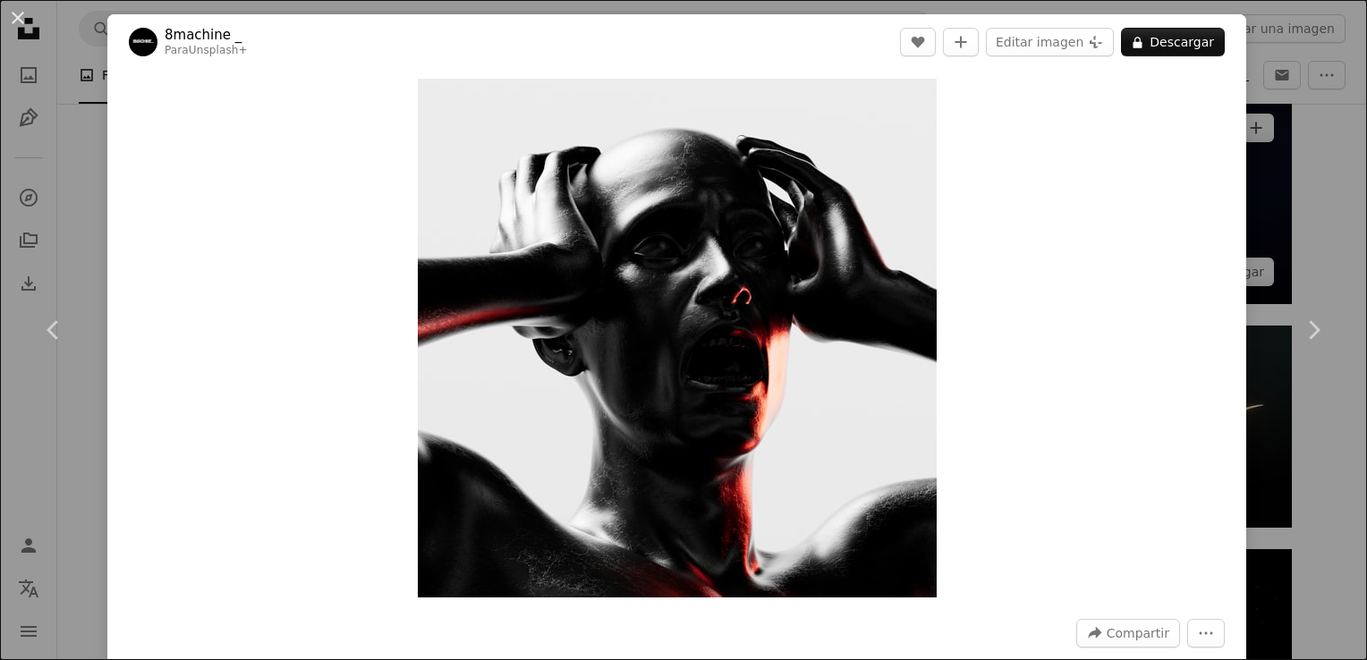
click at [1259, 205] on div "An X shape Chevron left Chevron right 8machine _ Para Unsplash+ A heart A plus …" at bounding box center [683, 330] width 1367 height 660
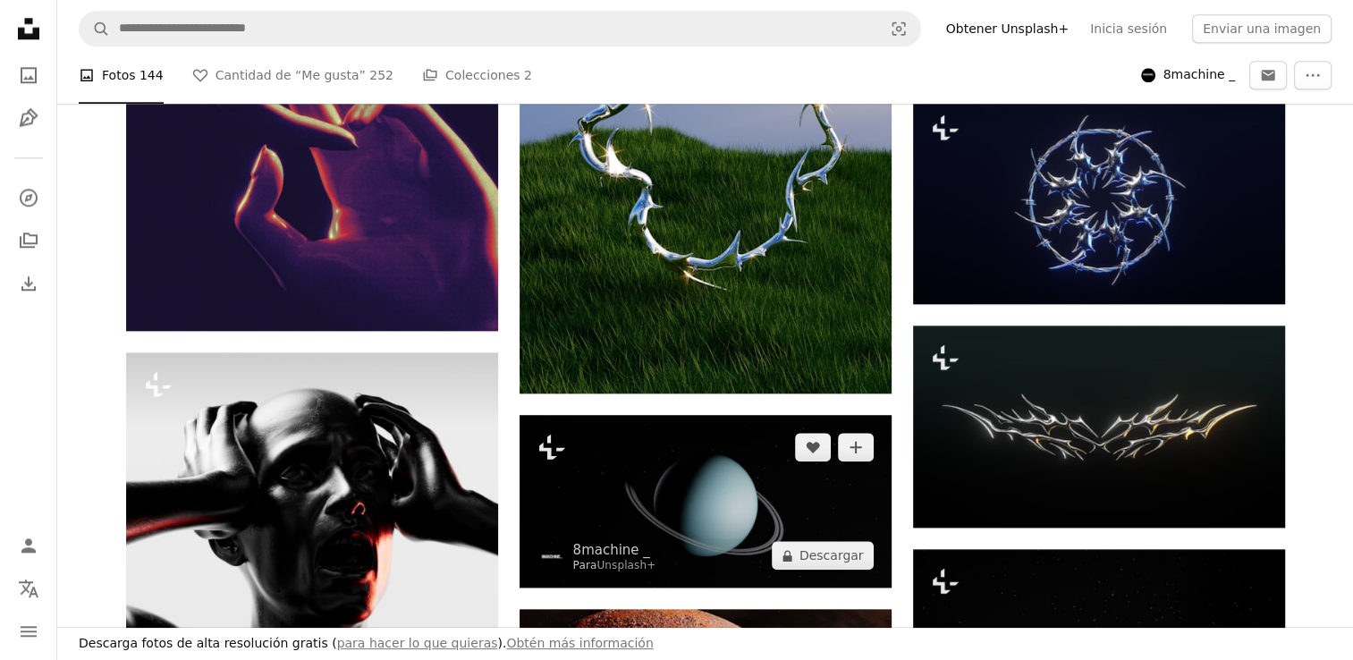
scroll to position [2098, 0]
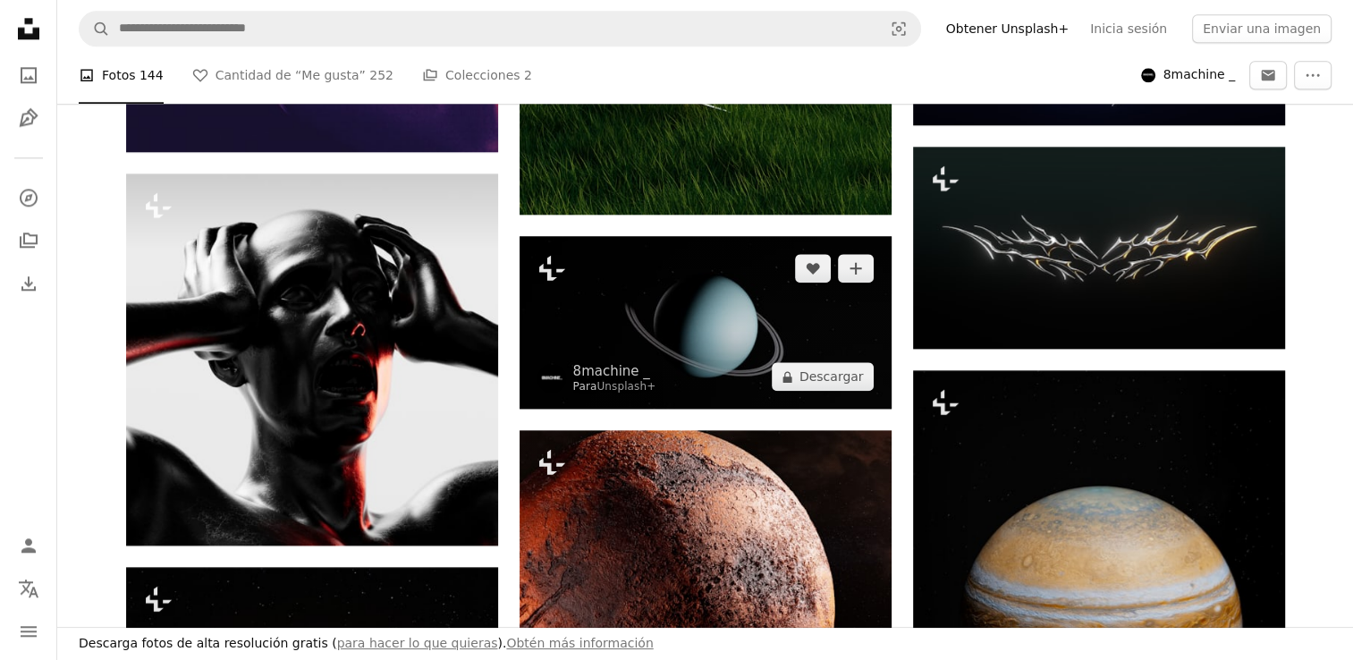
click at [685, 356] on img at bounding box center [706, 322] width 372 height 173
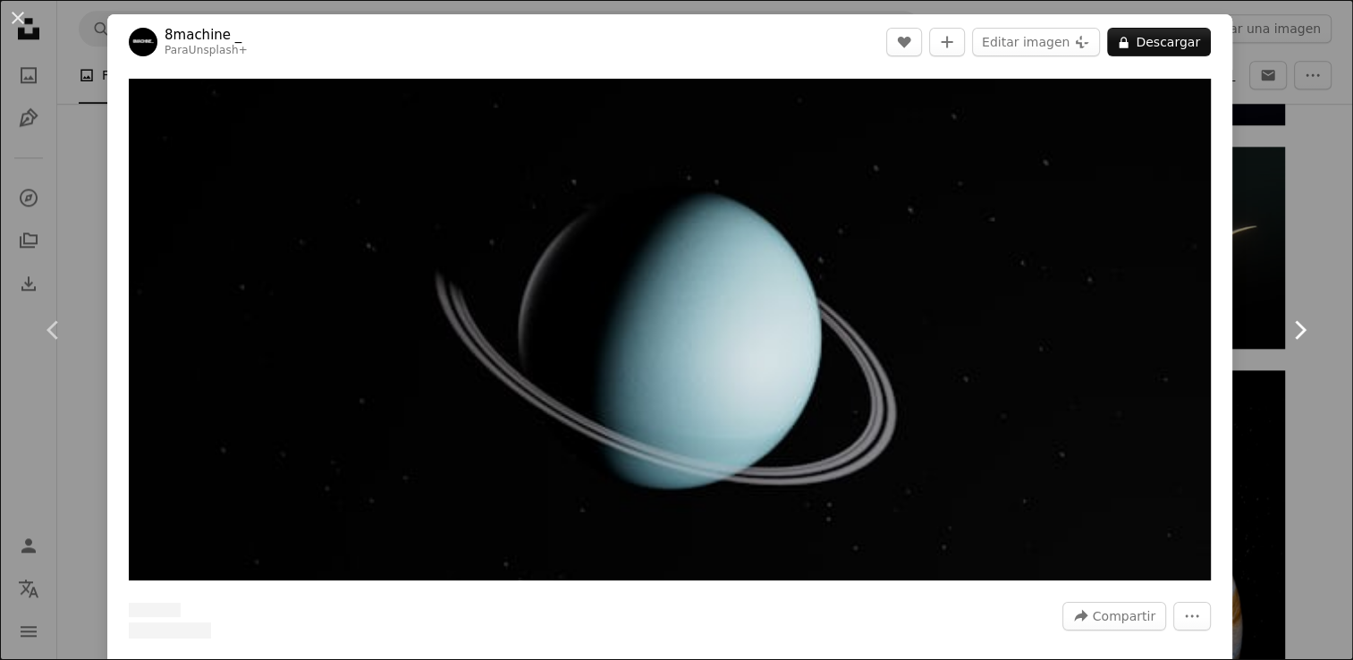
click at [1281, 261] on link "Chevron right" at bounding box center [1299, 330] width 107 height 172
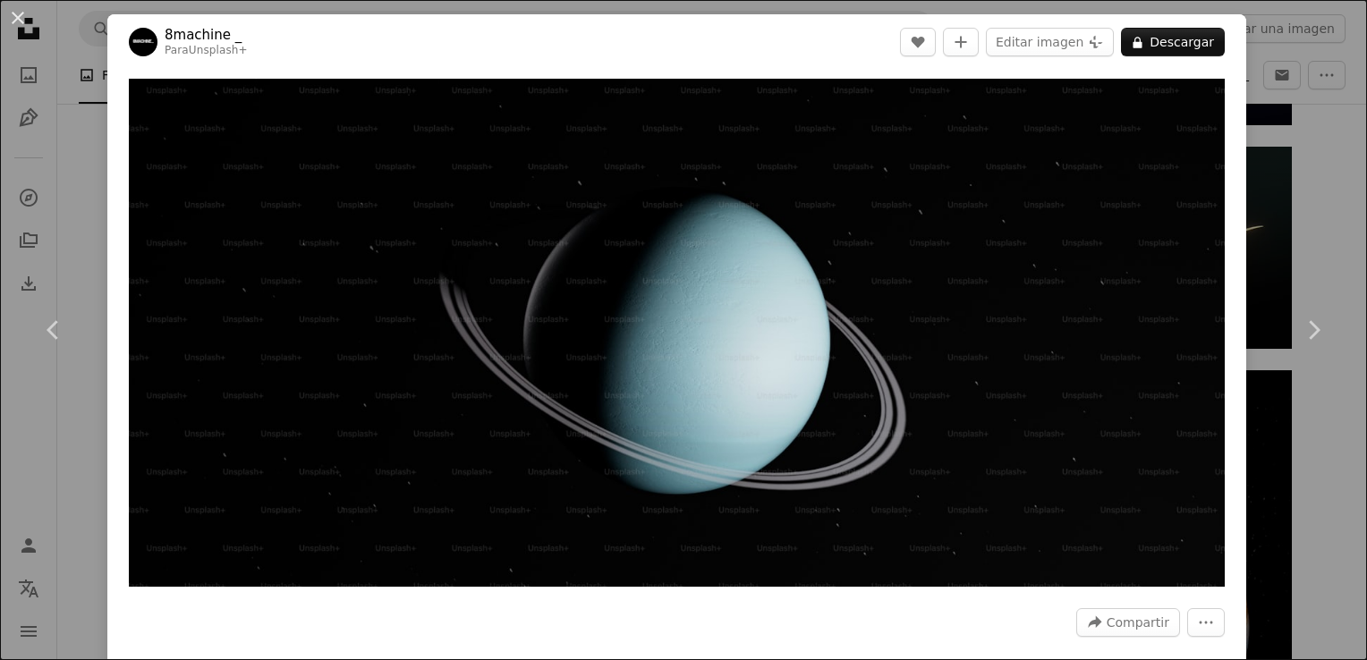
click at [1242, 211] on div "An X shape Chevron left Chevron right 8machine _ Para Unsplash+ A heart A plus …" at bounding box center [683, 330] width 1367 height 660
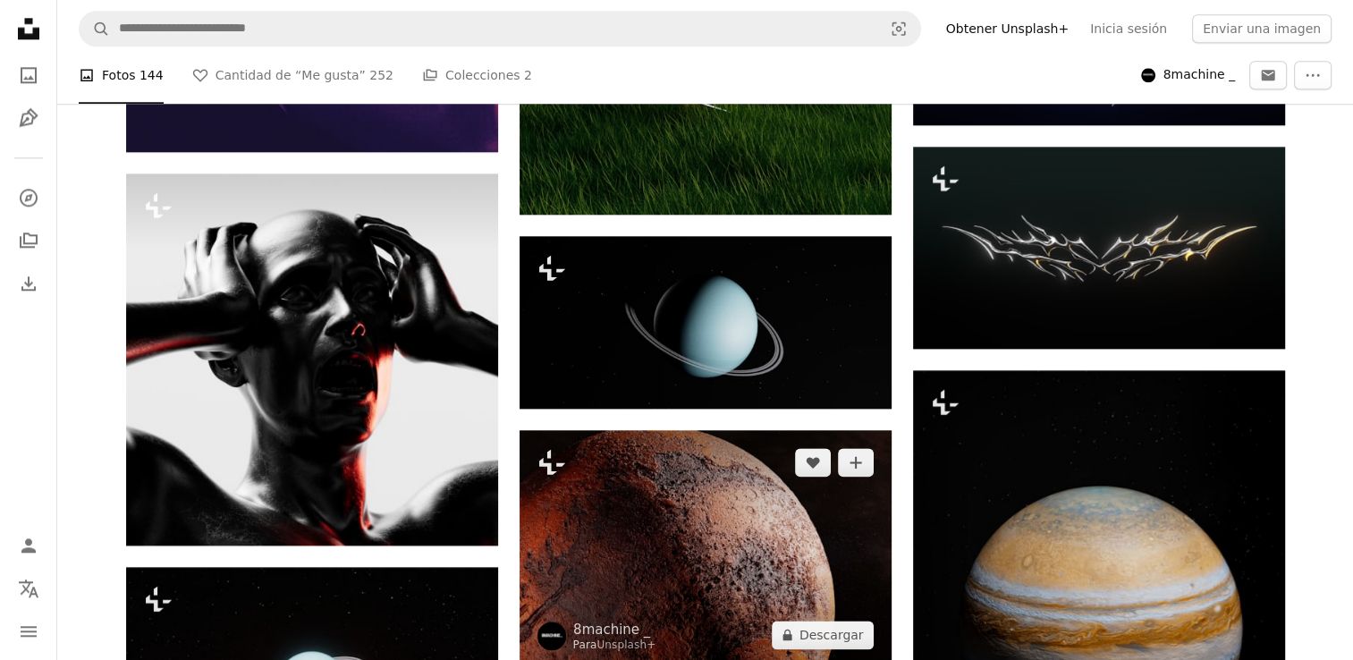
click at [743, 524] on img at bounding box center [706, 548] width 372 height 237
click at [686, 485] on img at bounding box center [706, 548] width 372 height 237
click at [761, 481] on img at bounding box center [706, 548] width 372 height 237
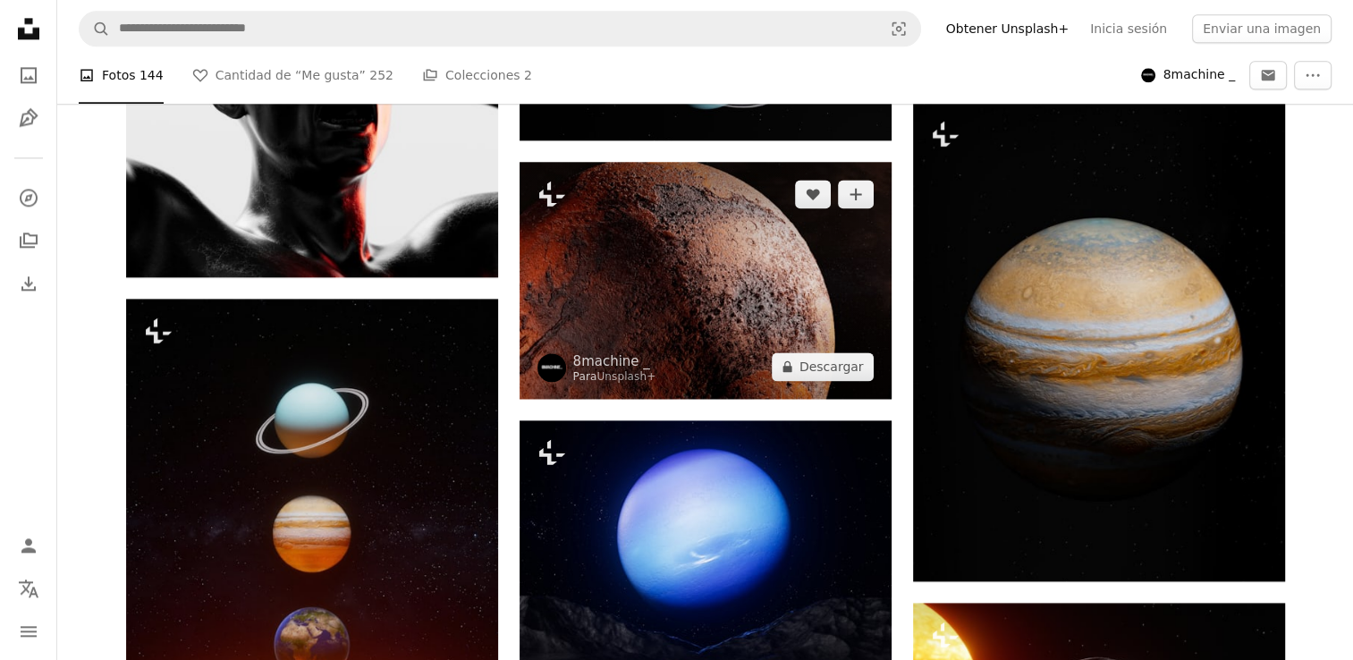
click at [748, 298] on img at bounding box center [706, 280] width 372 height 237
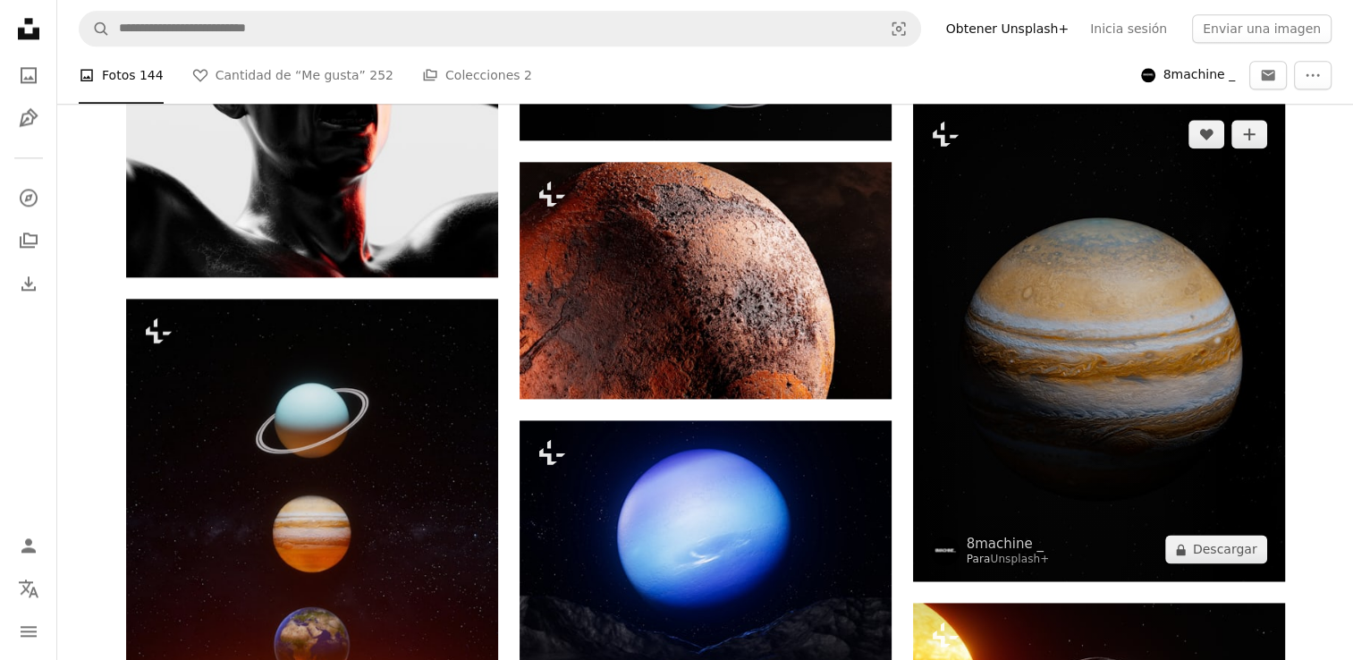
click at [1023, 300] on img at bounding box center [1099, 342] width 372 height 480
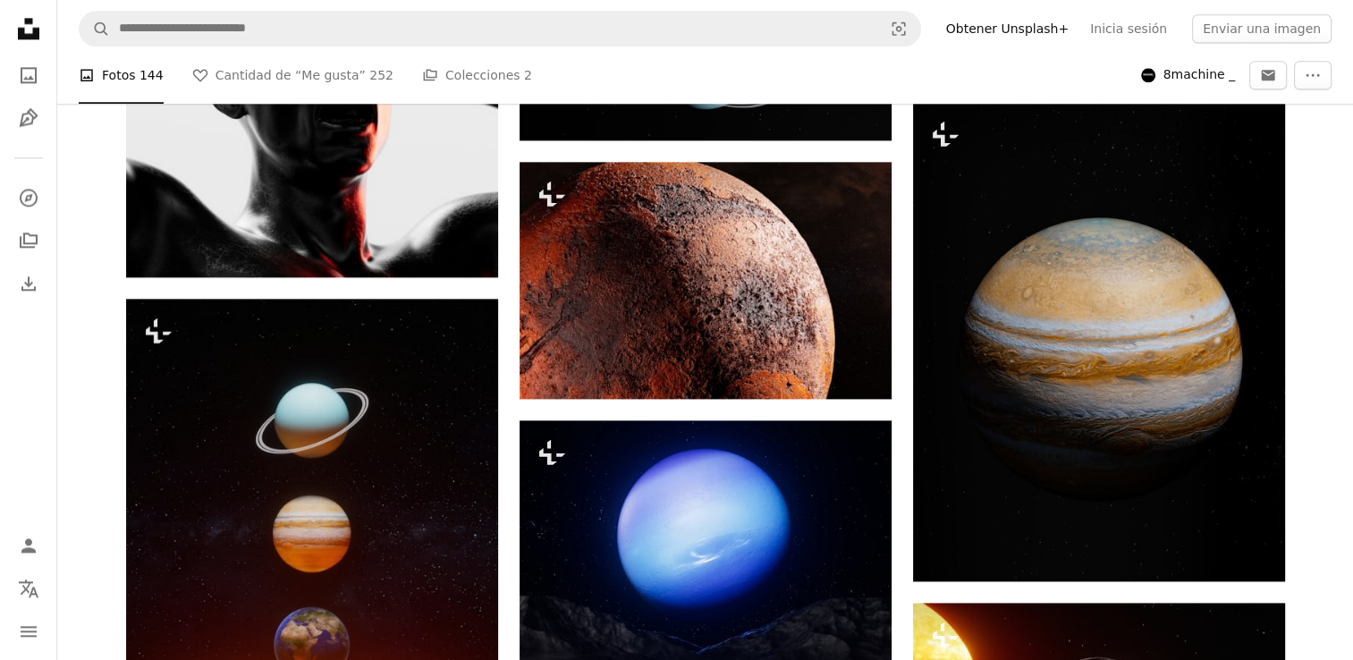
drag, startPoint x: 1023, startPoint y: 300, endPoint x: 1064, endPoint y: 80, distance: 223.9
click at [1064, 80] on ul "A photo Fotos 144 A heart Cantidad de “Me gusta” 252 A stack of folders Colecci…" at bounding box center [599, 75] width 1041 height 57
click at [1034, 64] on ul "A photo Fotos 144 A heart Cantidad de “Me gusta” 252 A stack of folders Colecci…" at bounding box center [599, 75] width 1041 height 57
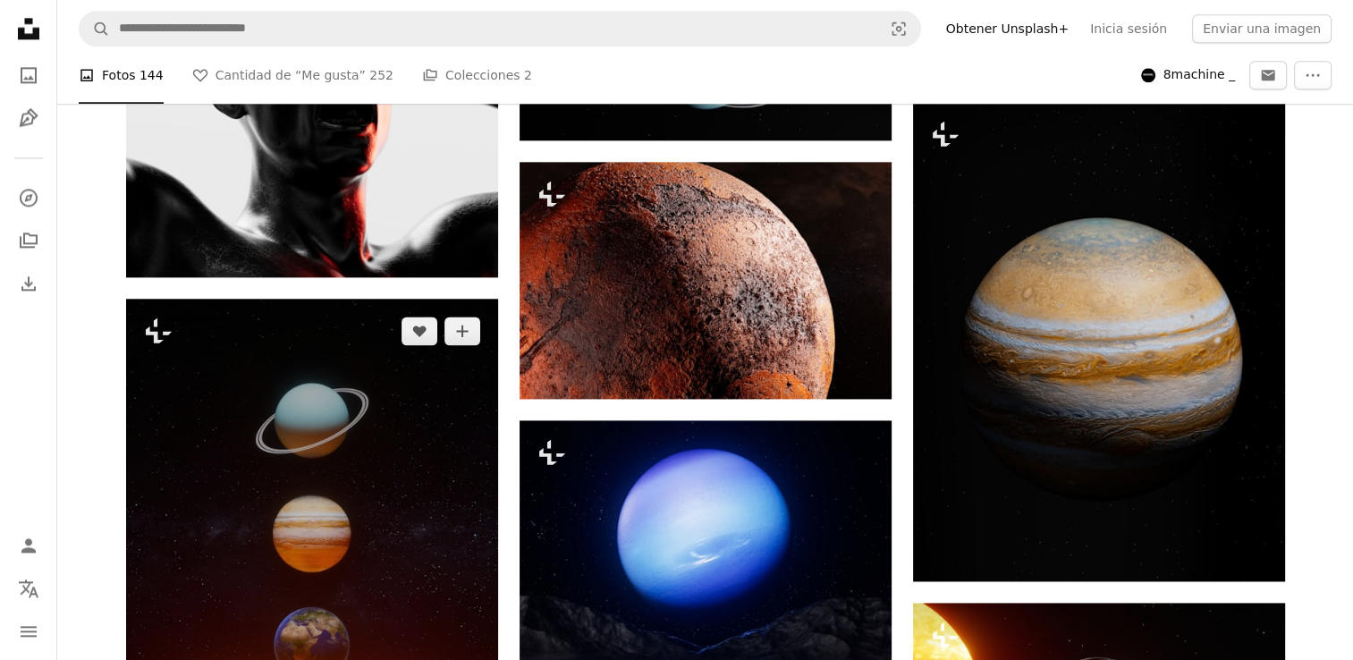
click at [378, 513] on img at bounding box center [312, 580] width 372 height 562
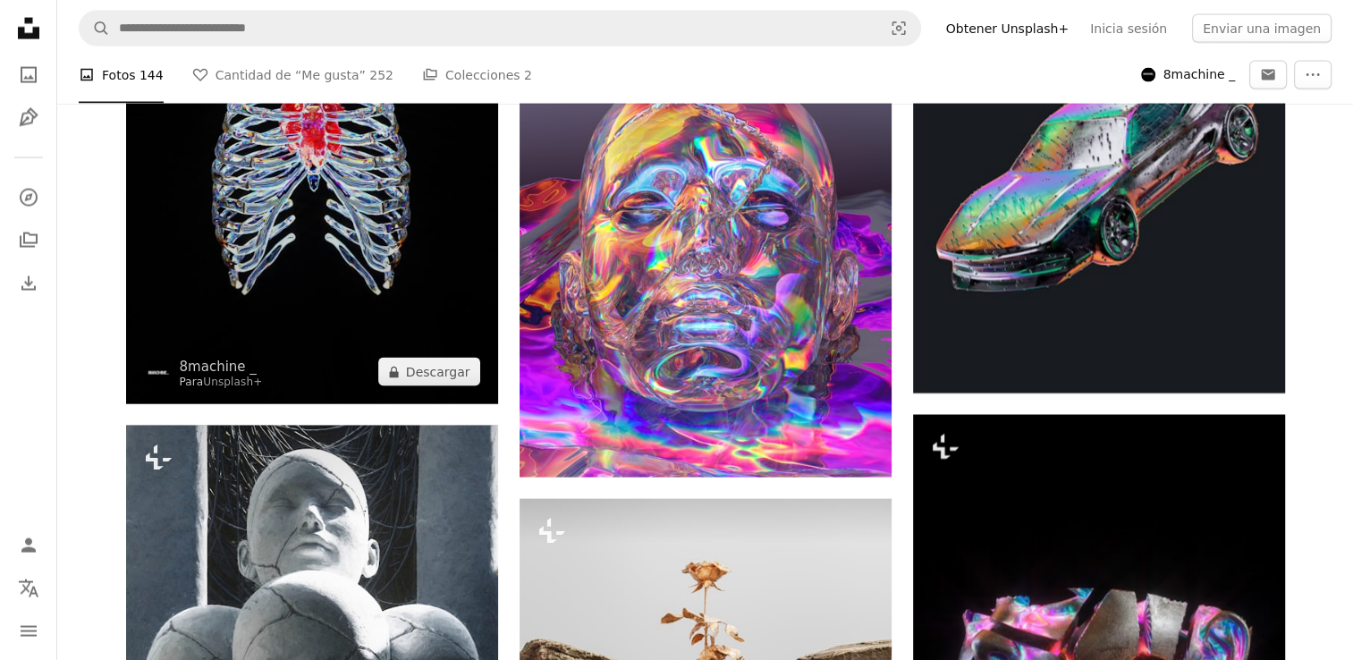
scroll to position [3977, 0]
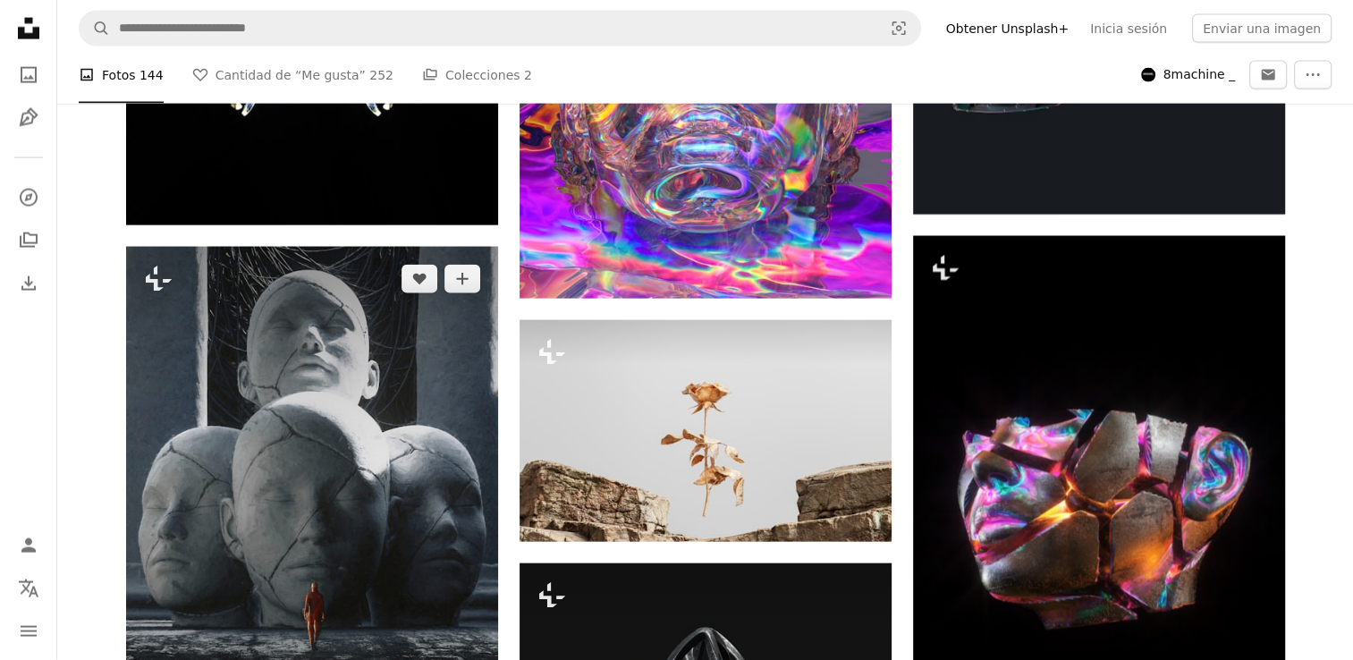
click at [341, 317] on img at bounding box center [312, 479] width 372 height 465
